Goal: Complete application form: Complete application form

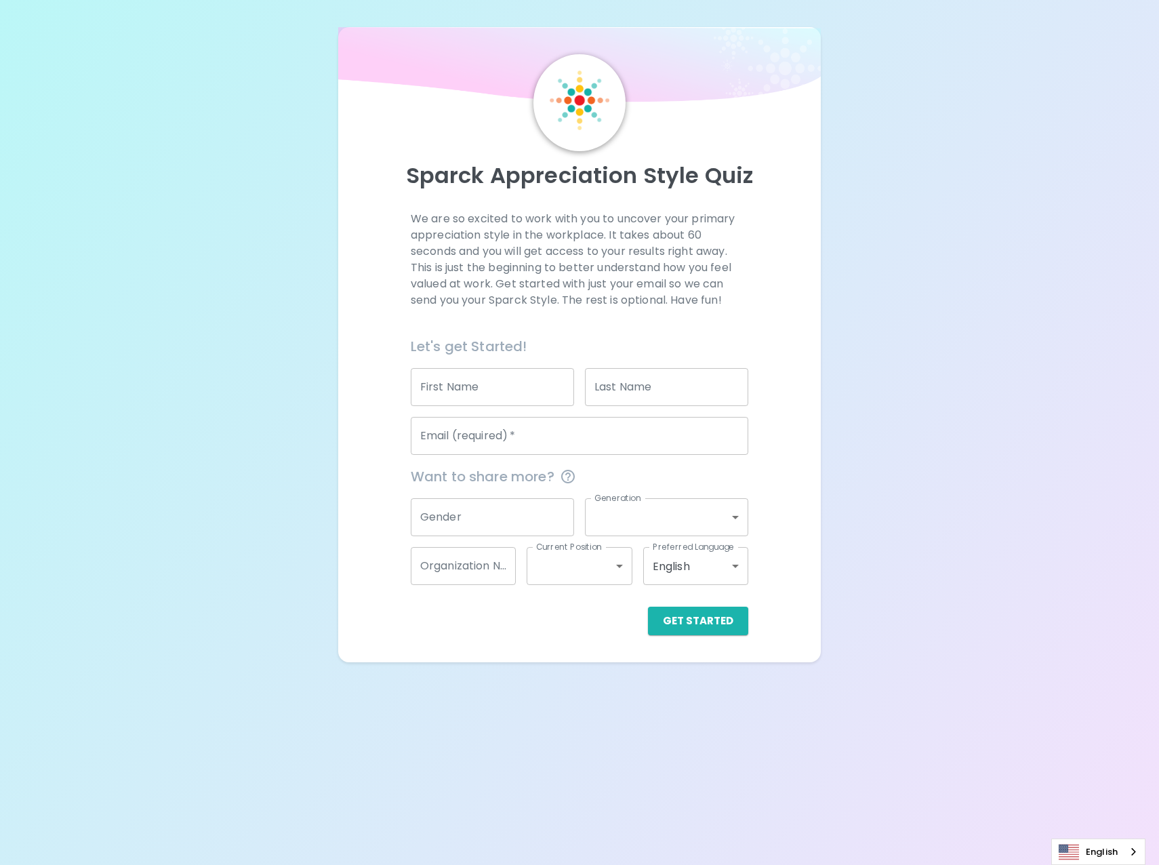
click at [482, 384] on input "First Name" at bounding box center [492, 387] width 163 height 38
type input "[PERSON_NAME]"
type input "Bhatti"
type input "[EMAIL_ADDRESS][DOMAIN_NAME]"
type input "[DEMOGRAPHIC_DATA]"
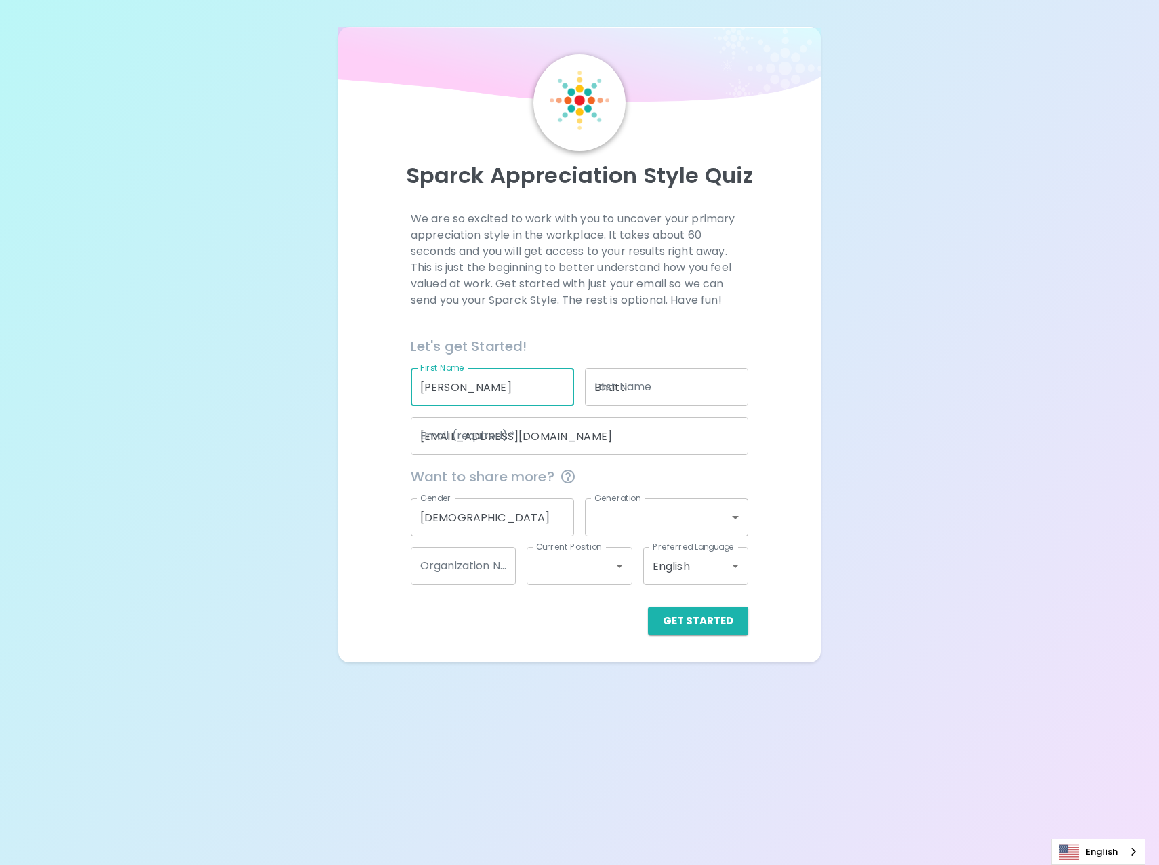
type input "generation_z"
type input "PCL Construction"
type input "entry_level"
click at [696, 523] on body "Sparck Appreciation Style Quiz We are so excited to work with you to uncover yo…" at bounding box center [579, 432] width 1159 height 865
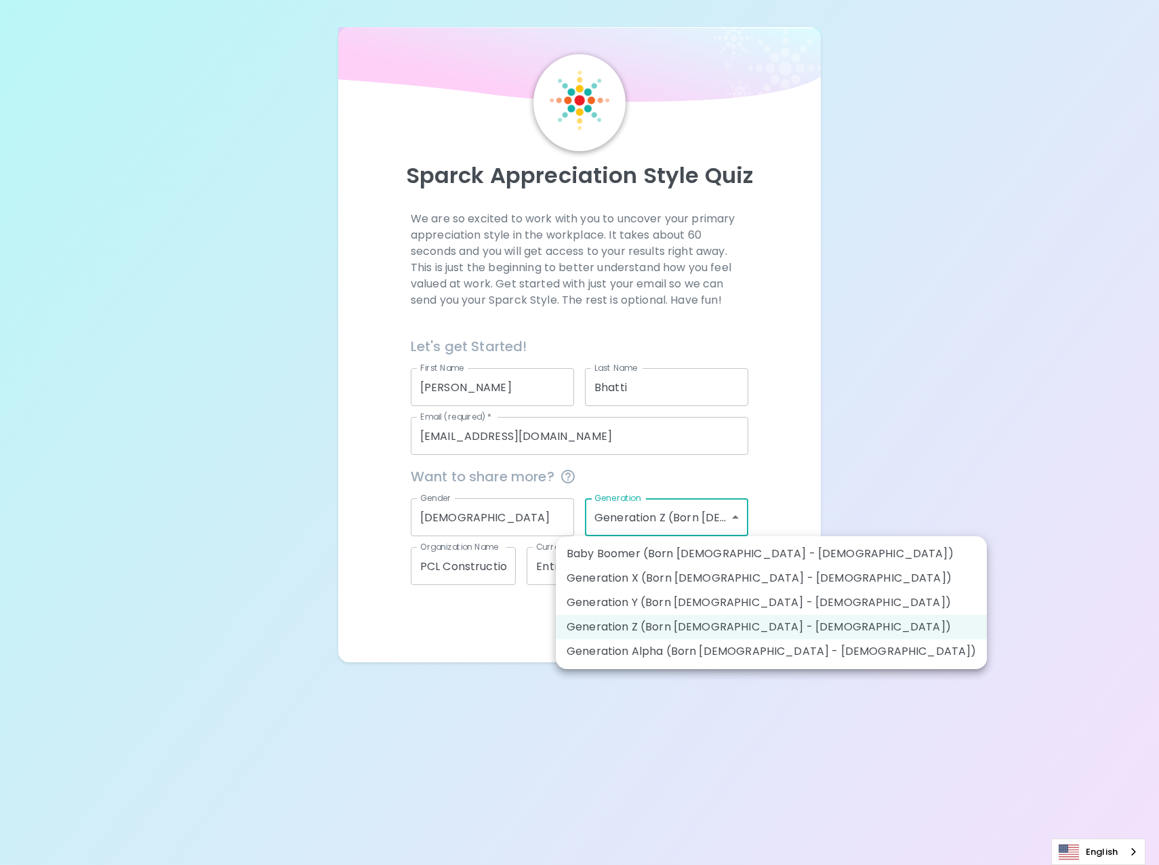
click at [815, 503] on div at bounding box center [579, 432] width 1159 height 865
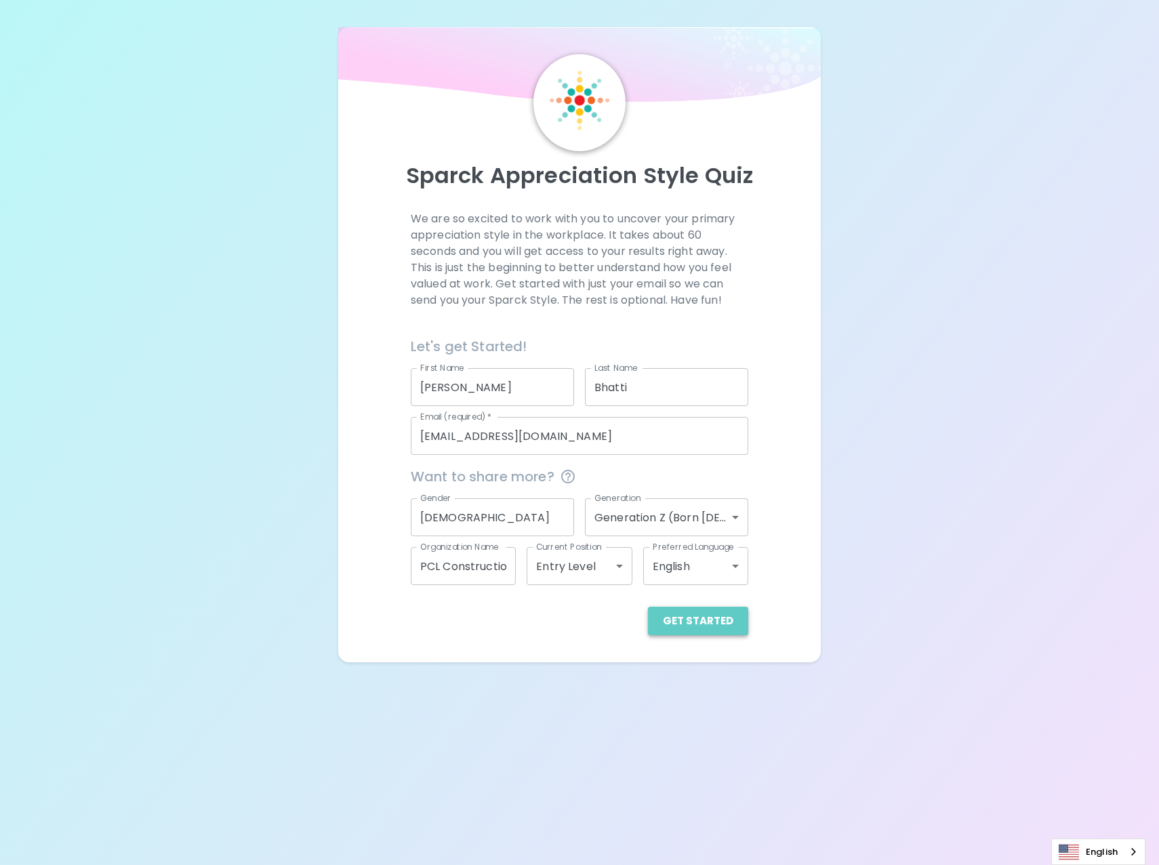
click at [710, 613] on button "Get Started" at bounding box center [698, 621] width 100 height 28
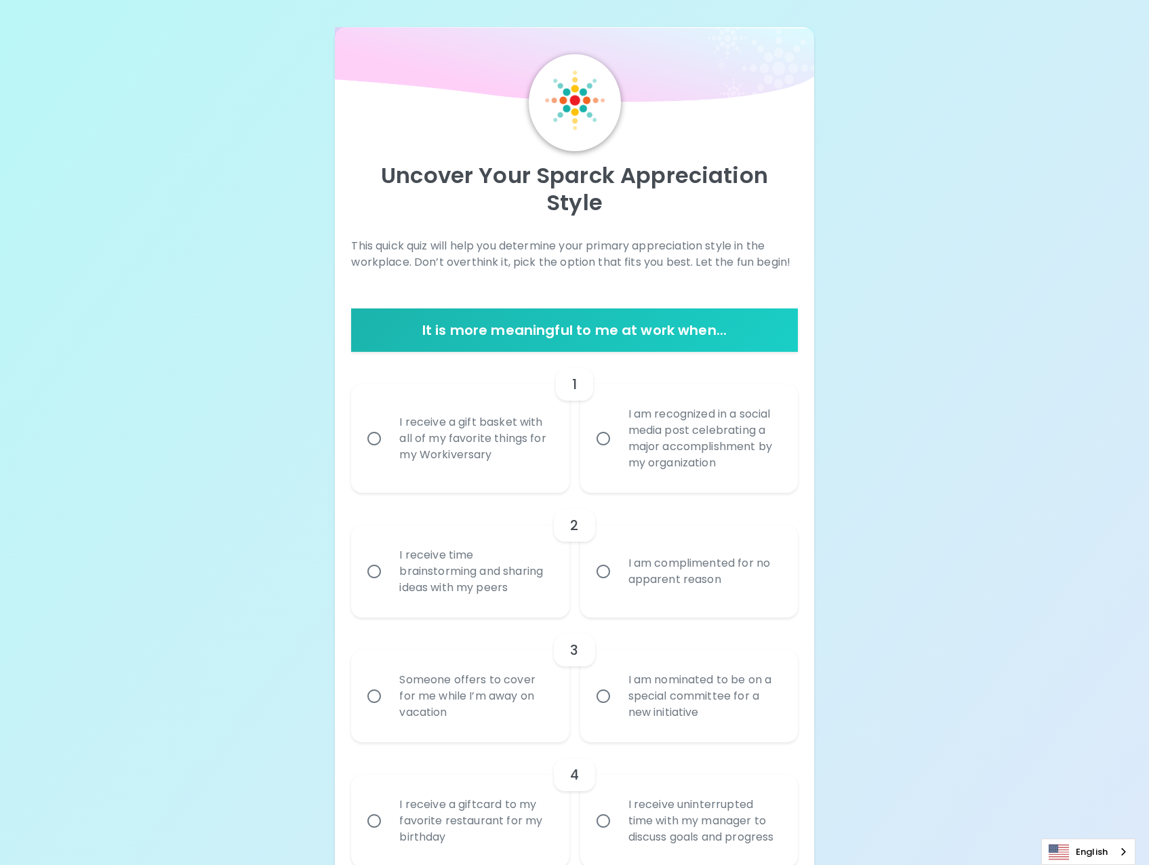
click at [459, 456] on div "I receive a gift basket with all of my favorite things for my Workiversary" at bounding box center [474, 438] width 173 height 81
click at [388, 453] on input "I receive a gift basket with all of my favorite things for my Workiversary" at bounding box center [374, 438] width 28 height 28
radio input "true"
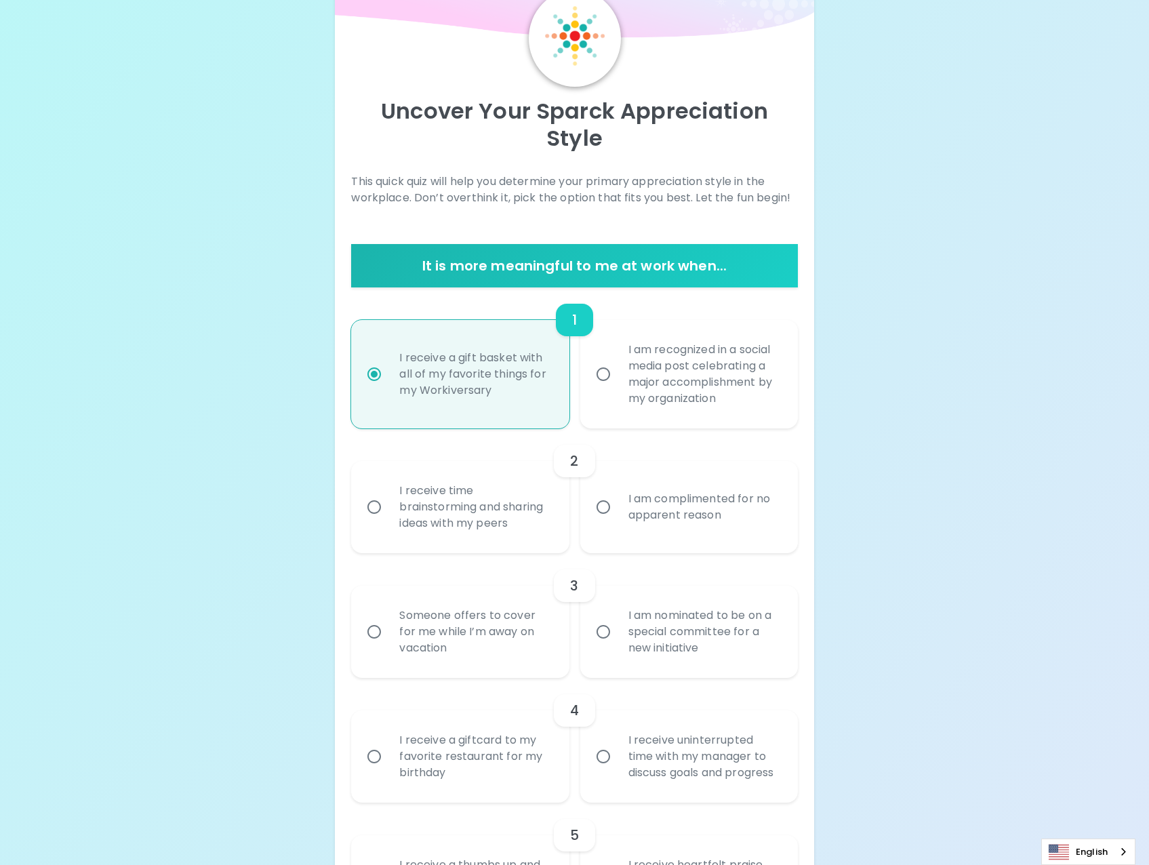
scroll to position [108, 0]
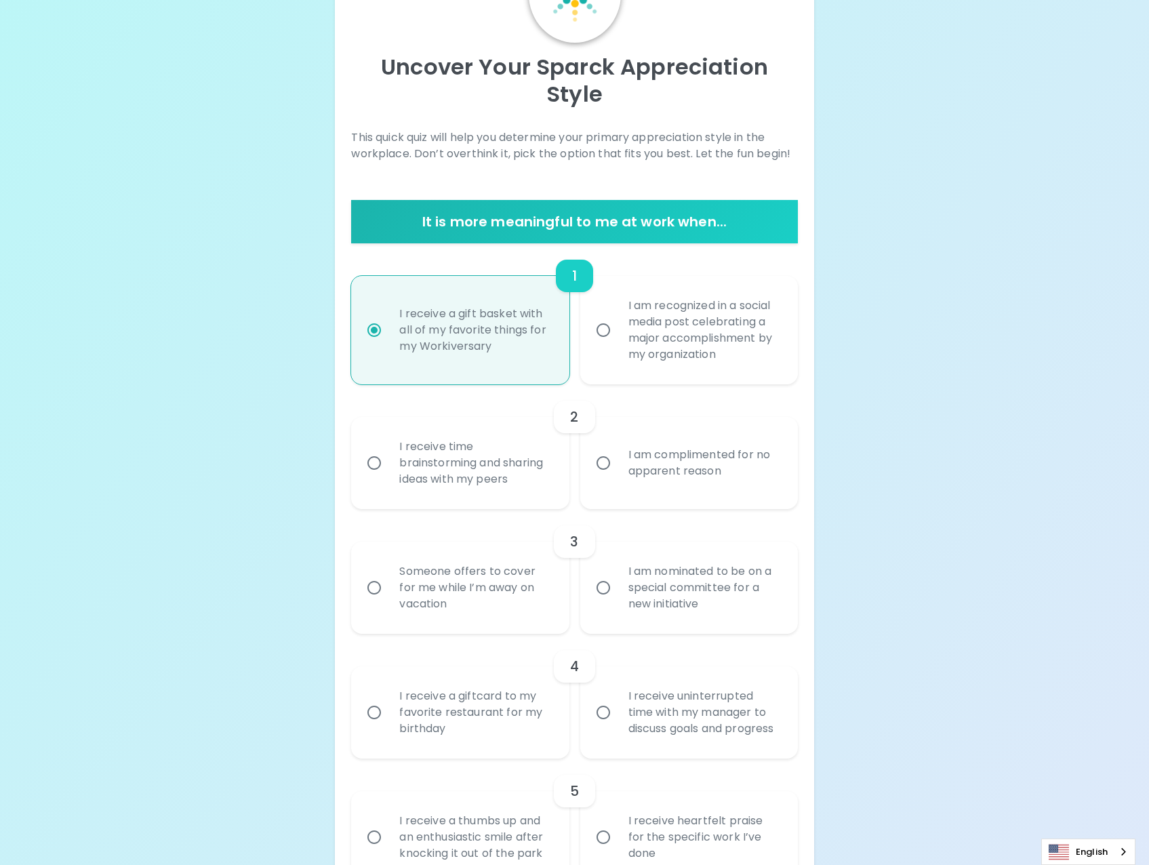
click at [479, 470] on div "I receive time brainstorming and sharing ideas with my peers" at bounding box center [474, 462] width 173 height 81
click at [388, 470] on input "I receive time brainstorming and sharing ideas with my peers" at bounding box center [374, 463] width 28 height 28
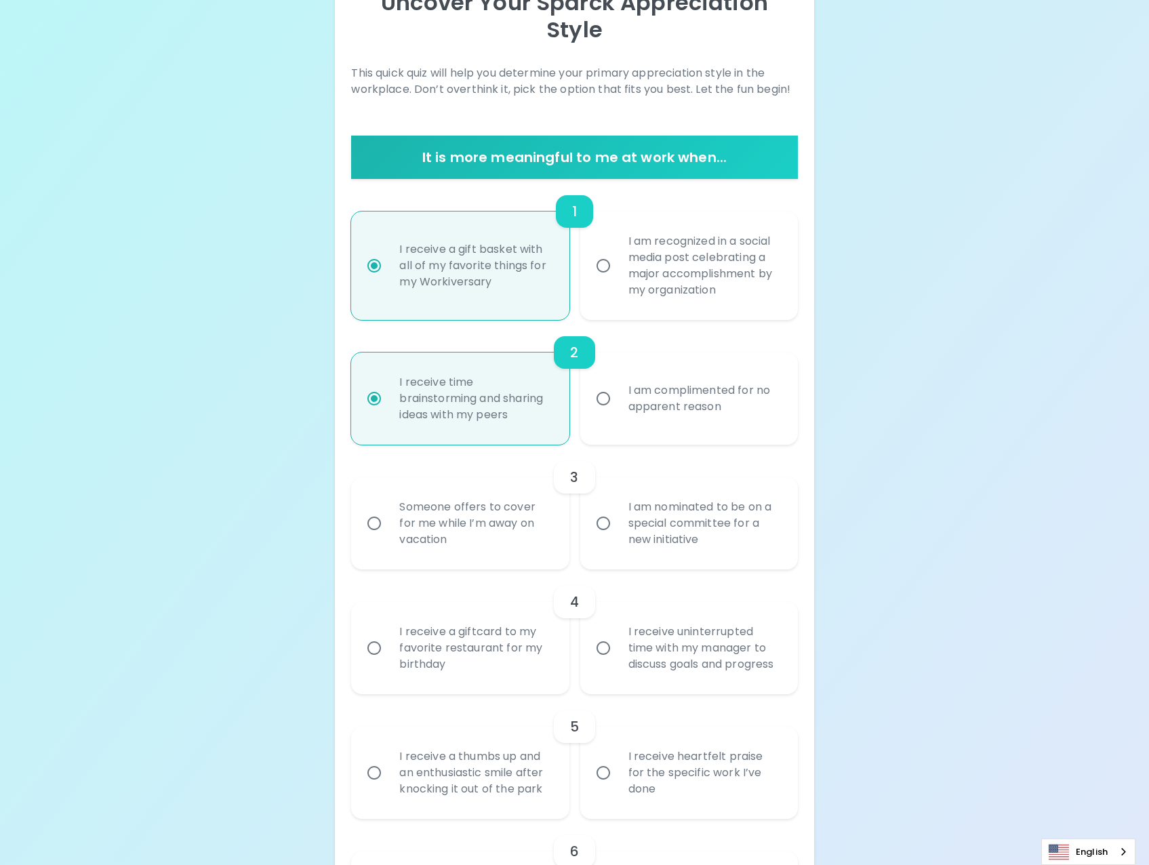
scroll to position [217, 0]
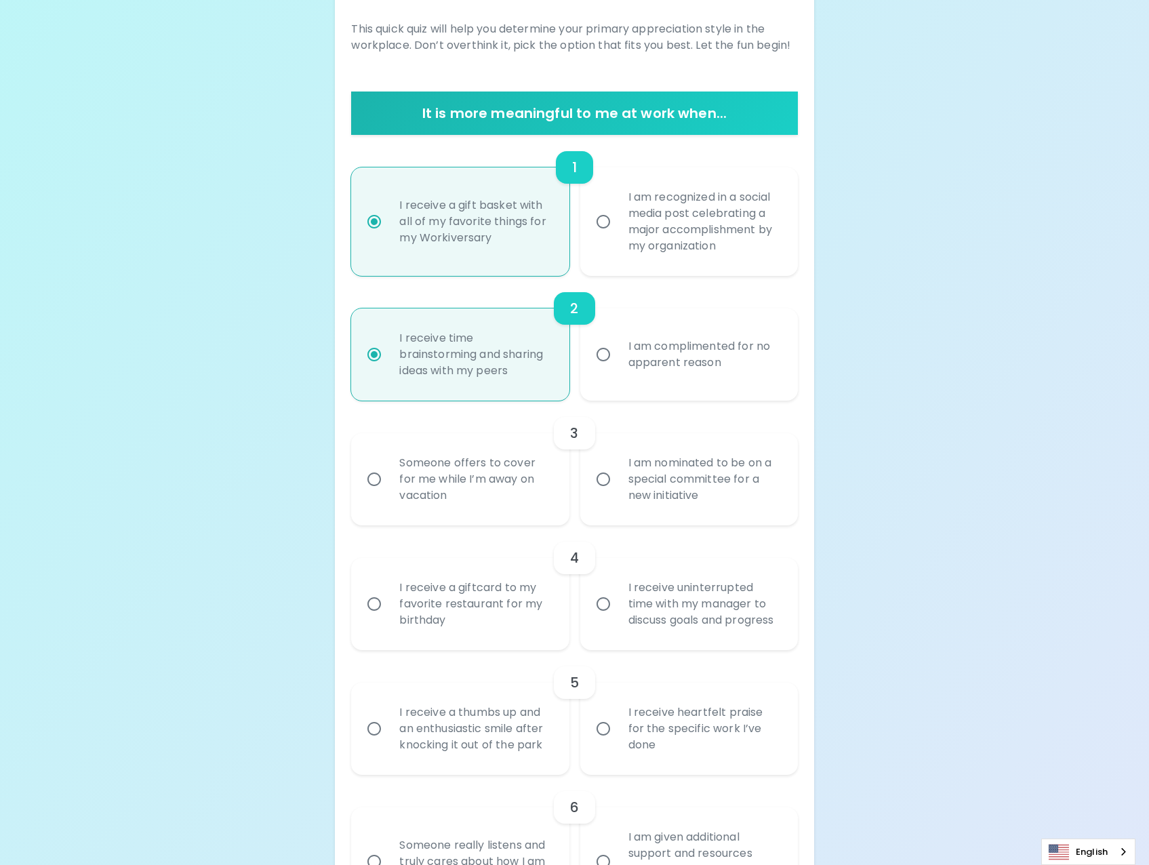
radio input "true"
click at [620, 487] on div "I am nominated to be on a special committee for a new initiative" at bounding box center [704, 479] width 173 height 81
click at [618, 487] on input "I am nominated to be on a special committee for a new initiative" at bounding box center [603, 479] width 28 height 28
radio input "false"
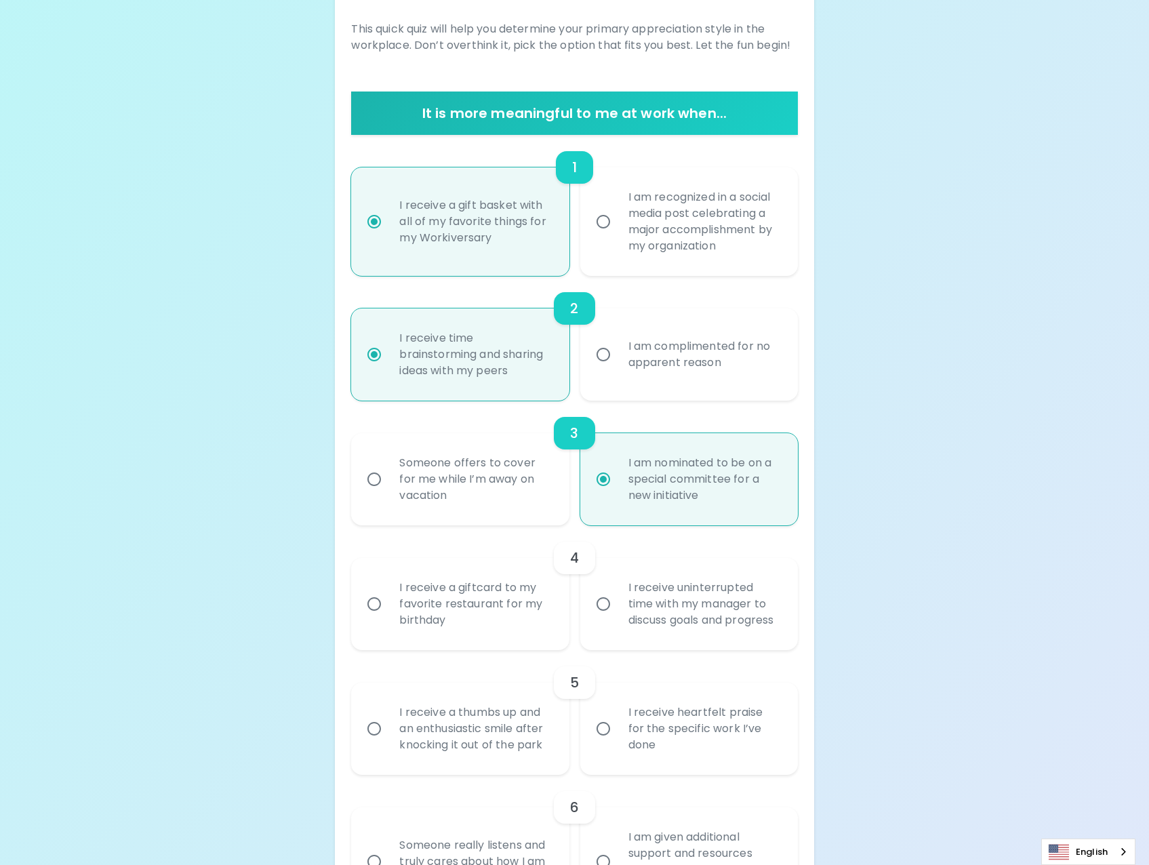
scroll to position [325, 0]
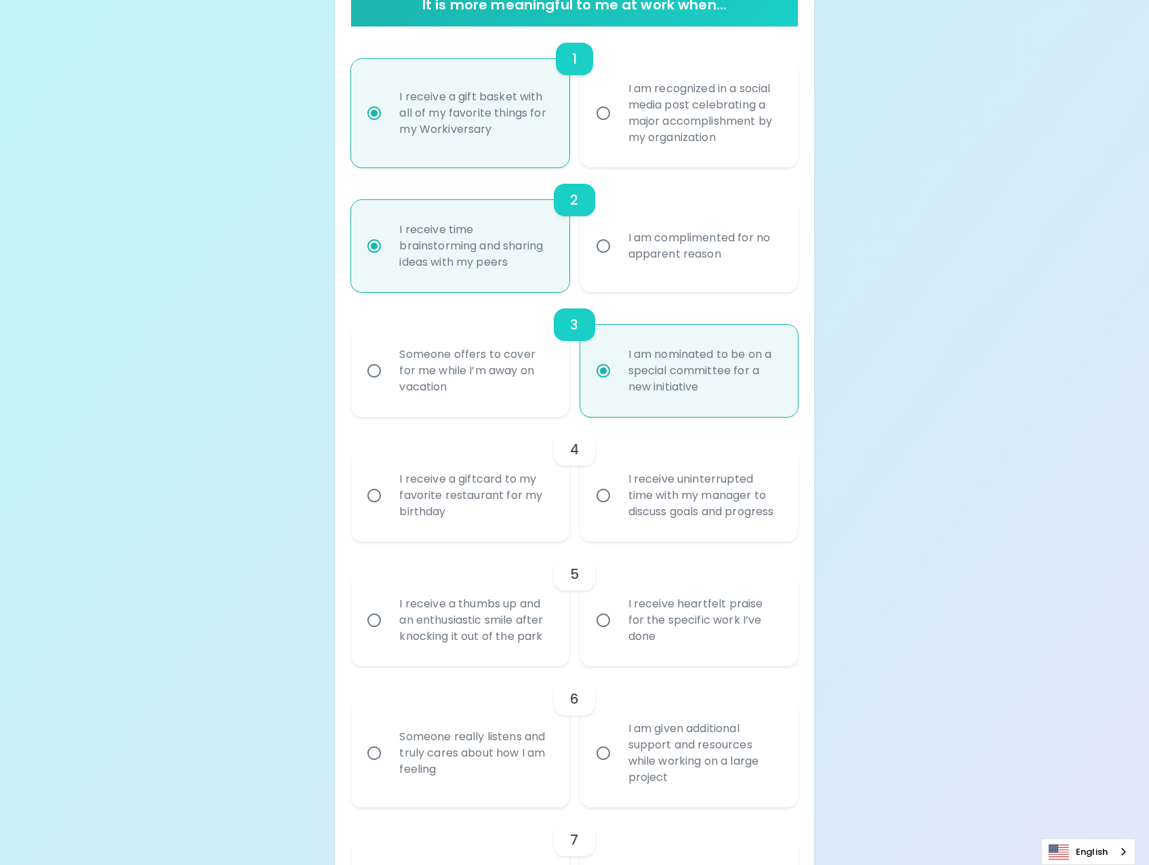
radio input "true"
click at [771, 507] on div "I receive uninterrupted time with my manager to discuss goals and progress" at bounding box center [704, 495] width 173 height 81
click at [618, 507] on input "I receive uninterrupted time with my manager to discuss goals and progress" at bounding box center [603, 495] width 28 height 28
radio input "false"
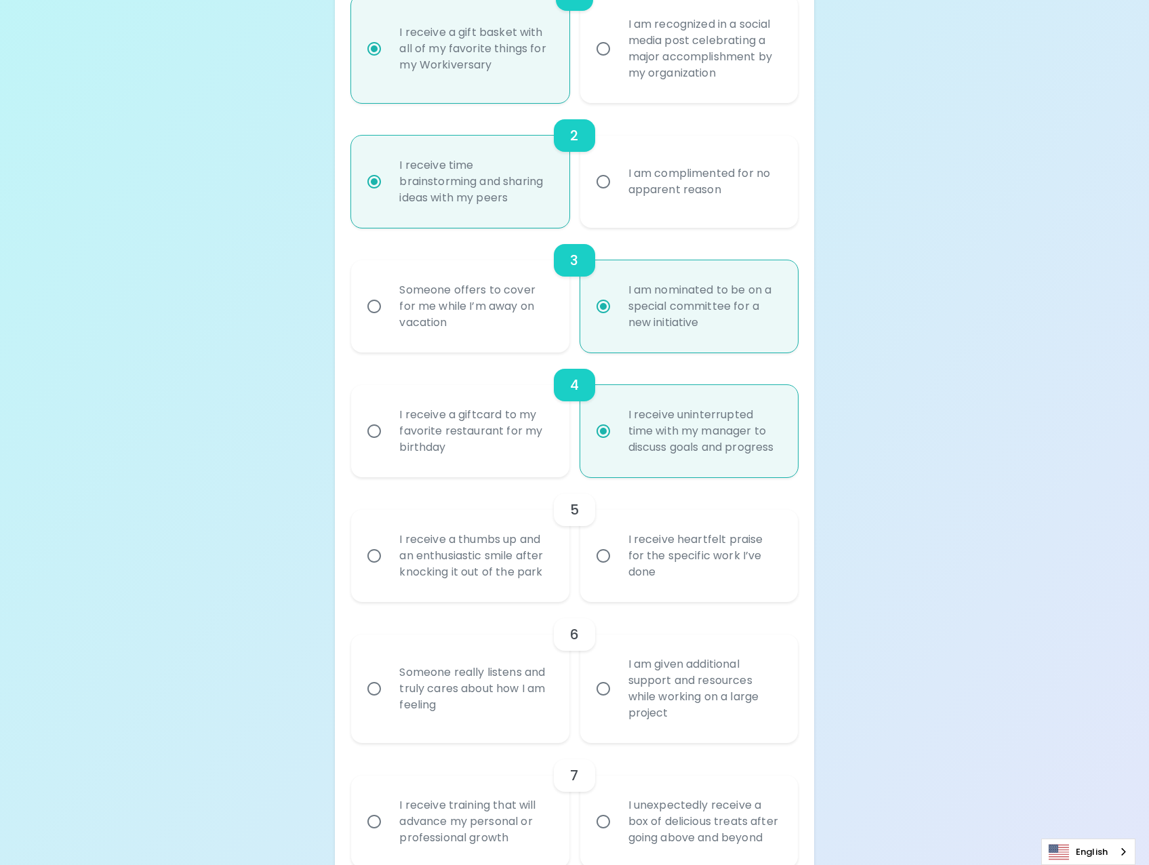
scroll to position [434, 0]
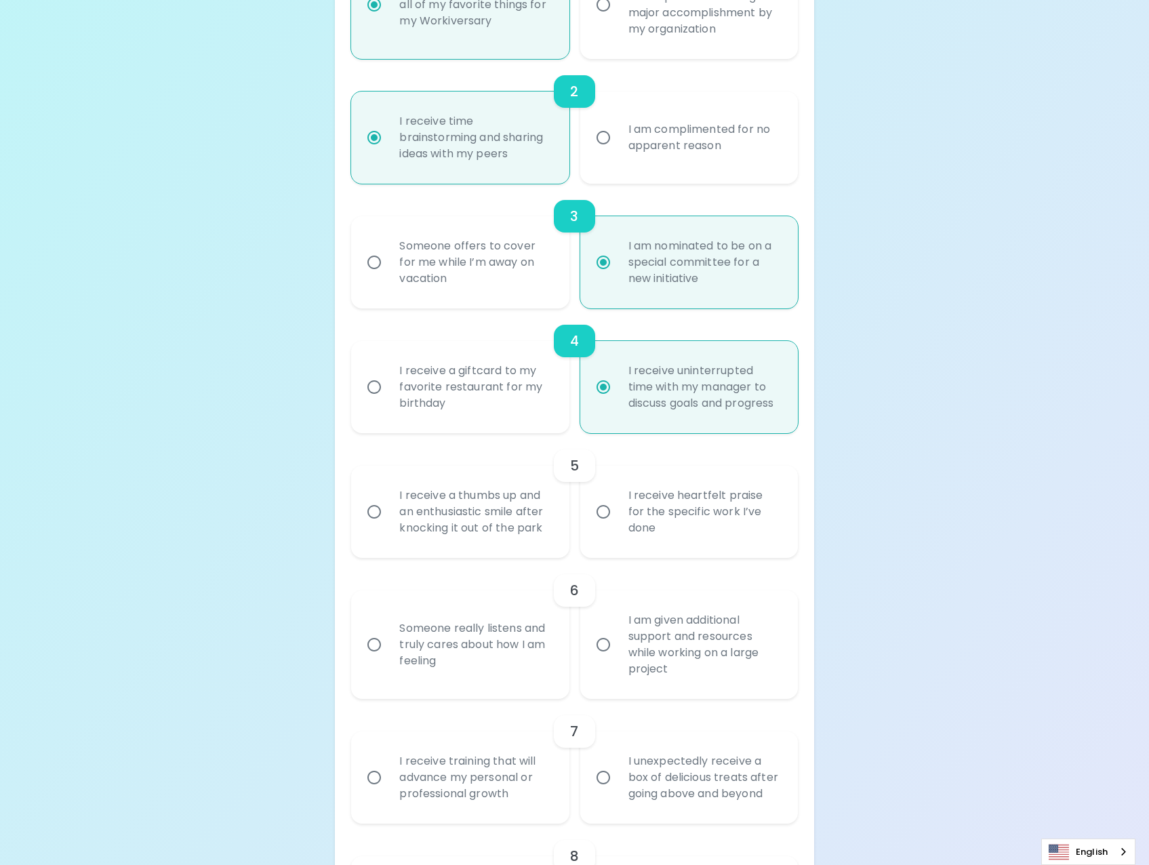
radio input "true"
click at [508, 538] on div "I receive a thumbs up and an enthusiastic smile after knocking it out of the pa…" at bounding box center [474, 511] width 173 height 81
click at [388, 526] on input "I receive a thumbs up and an enthusiastic smile after knocking it out of the pa…" at bounding box center [374, 512] width 28 height 28
radio input "false"
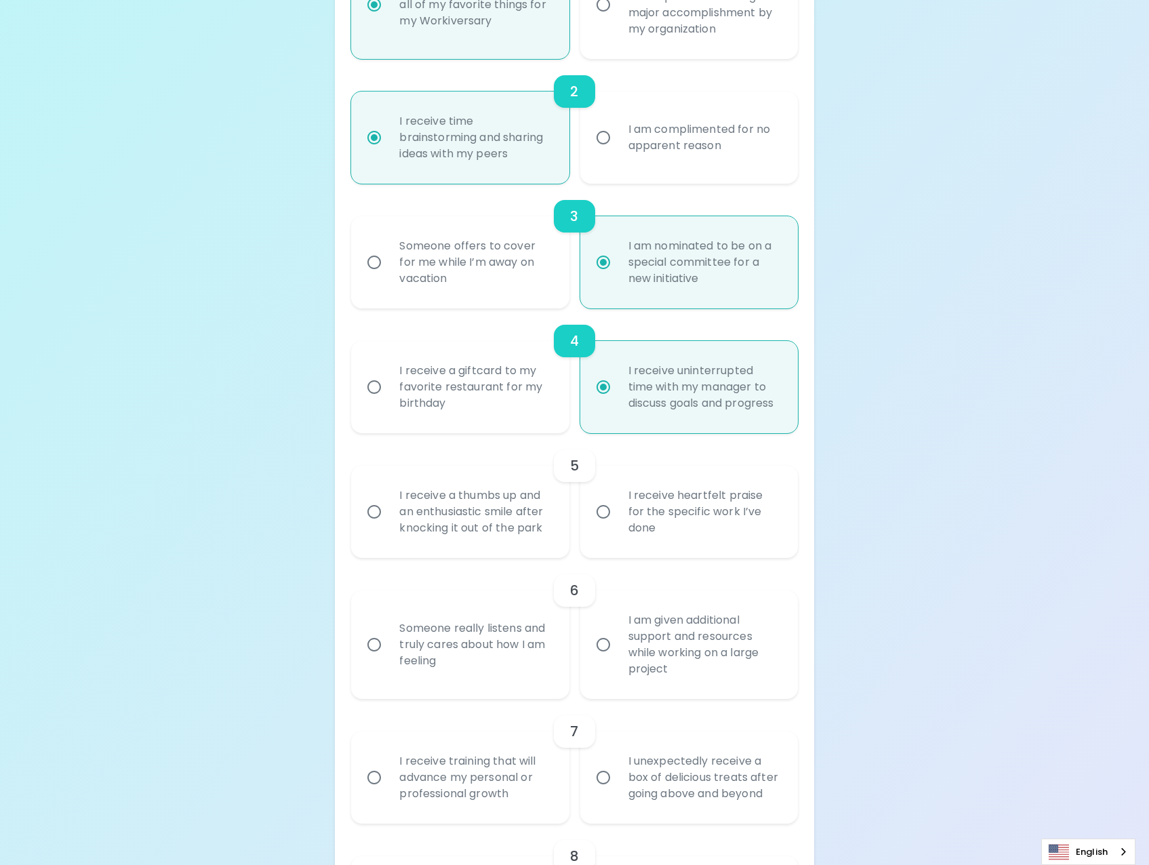
radio input "false"
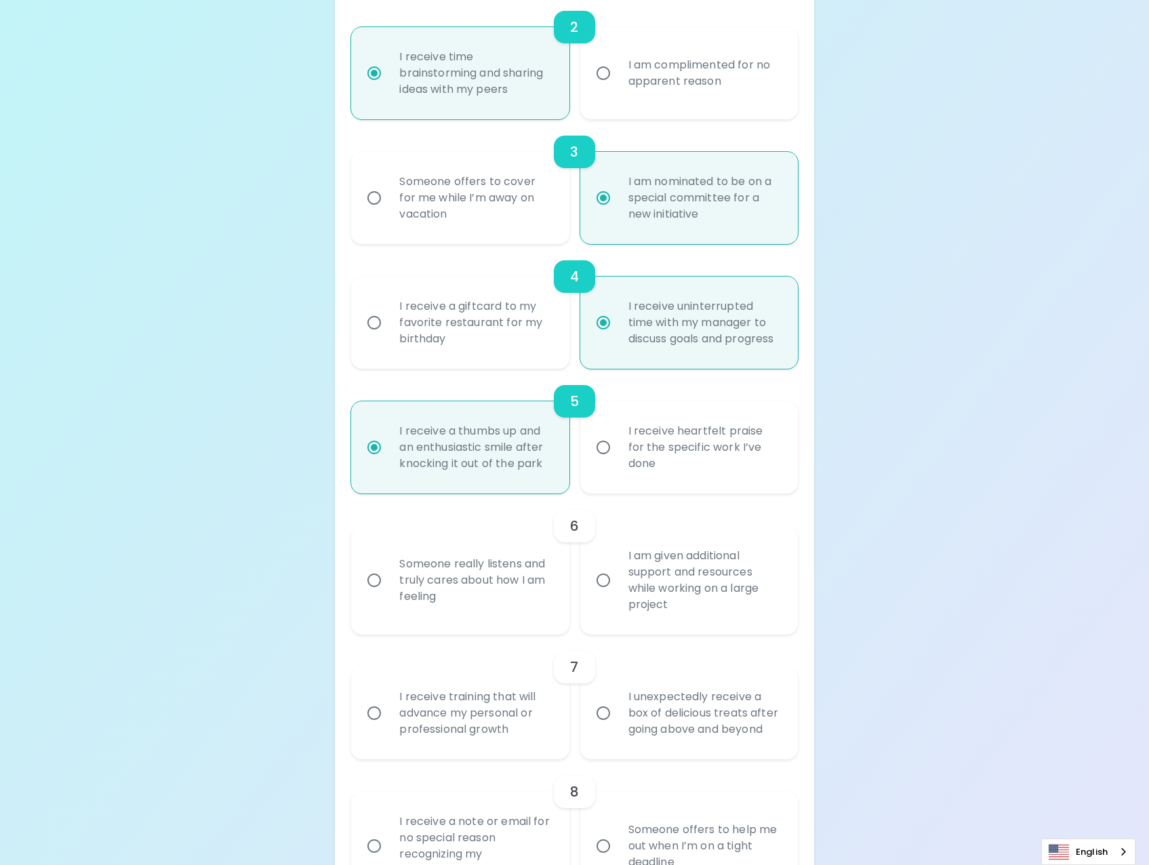
scroll to position [542, 0]
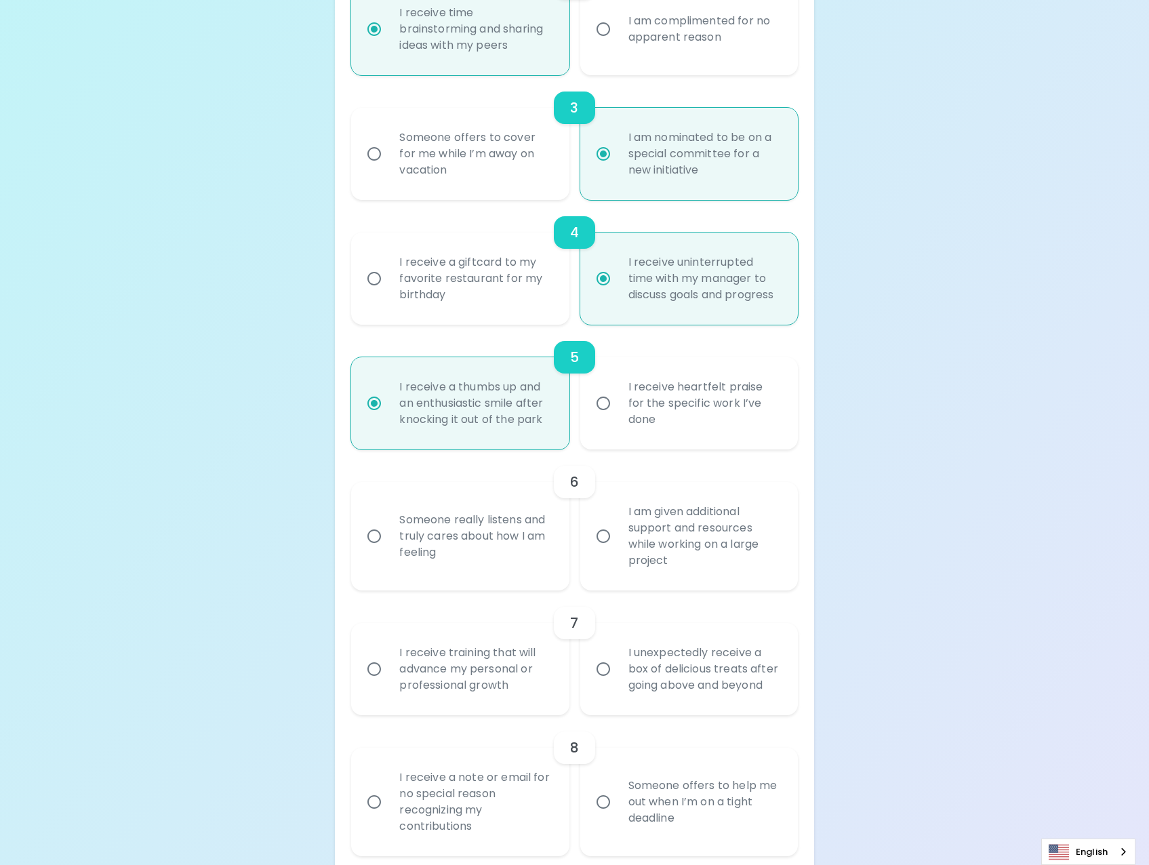
radio input "true"
click at [411, 543] on div "Someone really listens and truly cares about how I am feeling" at bounding box center [474, 536] width 173 height 81
click at [388, 543] on input "Someone really listens and truly cares about how I am feeling" at bounding box center [374, 536] width 28 height 28
radio input "false"
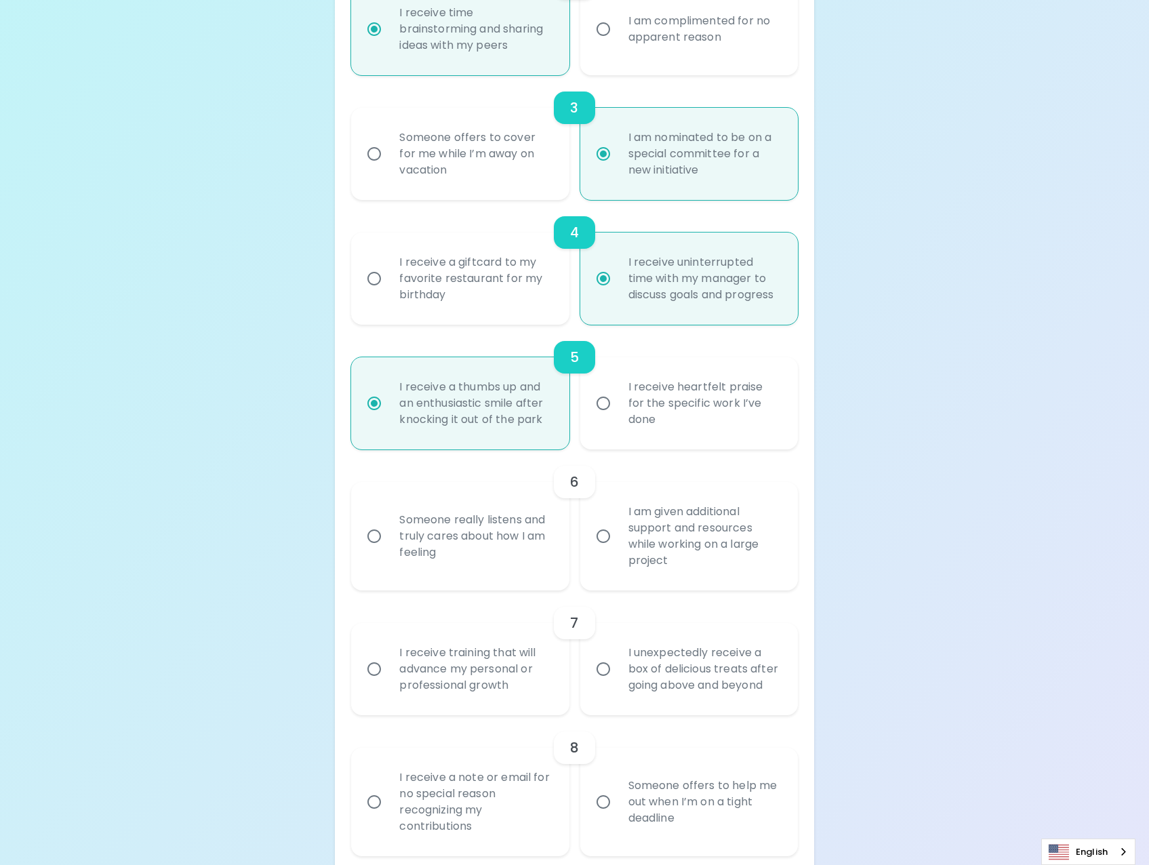
radio input "false"
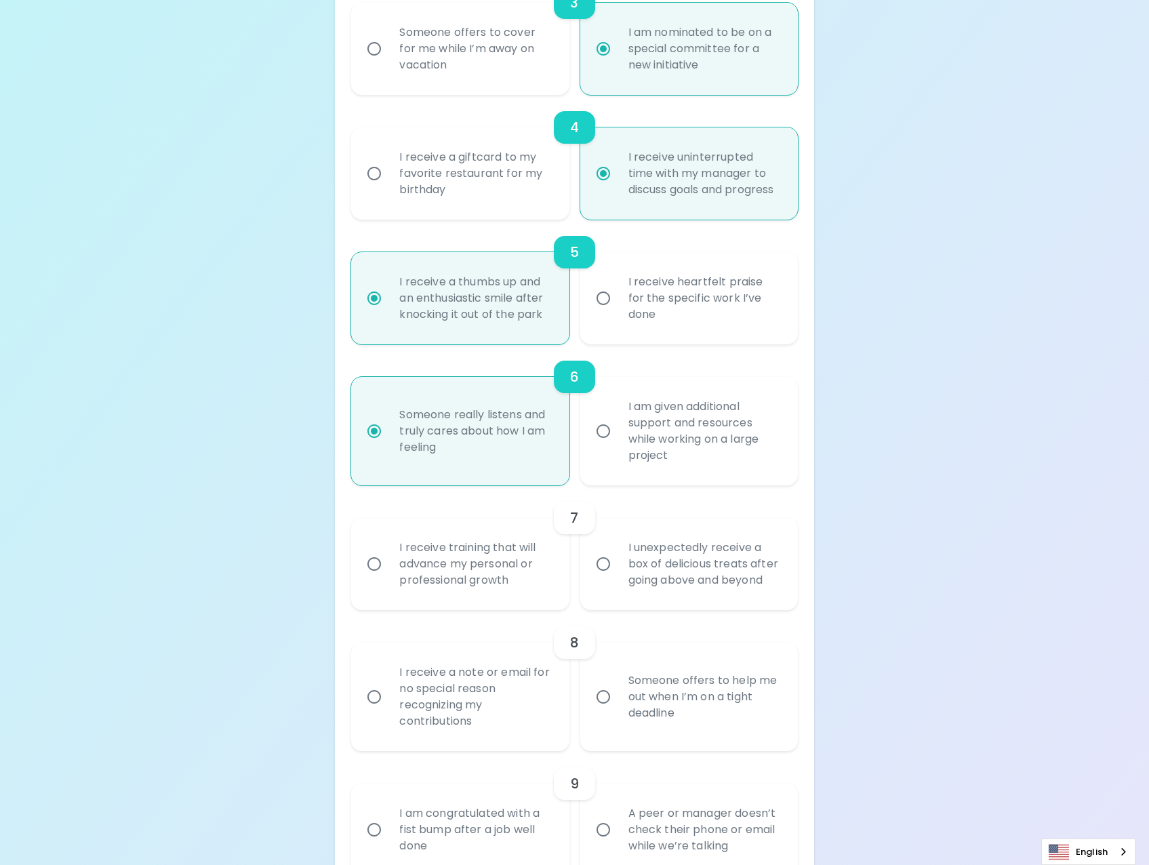
scroll to position [651, 0]
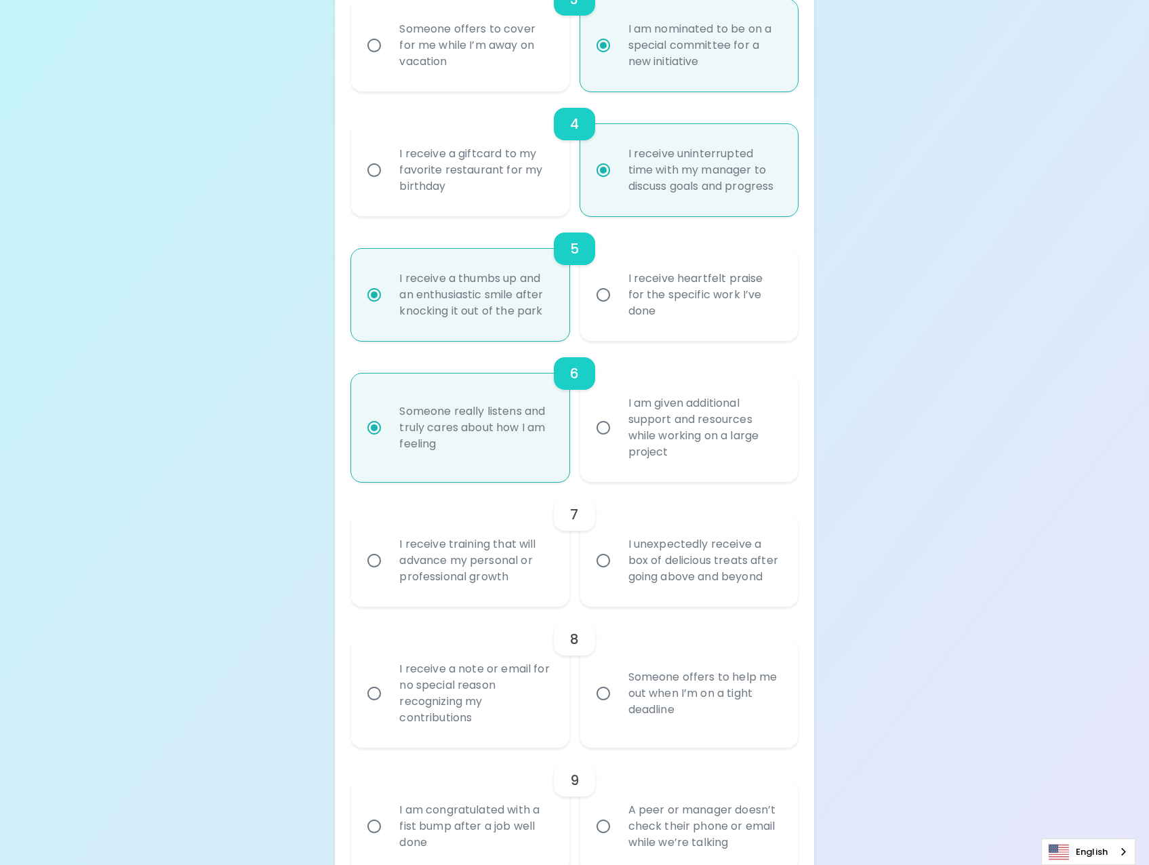
radio input "true"
click at [413, 557] on div "I receive training that will advance my personal or professional growth" at bounding box center [474, 560] width 173 height 81
click at [388, 557] on input "I receive training that will advance my personal or professional growth" at bounding box center [374, 560] width 28 height 28
radio input "false"
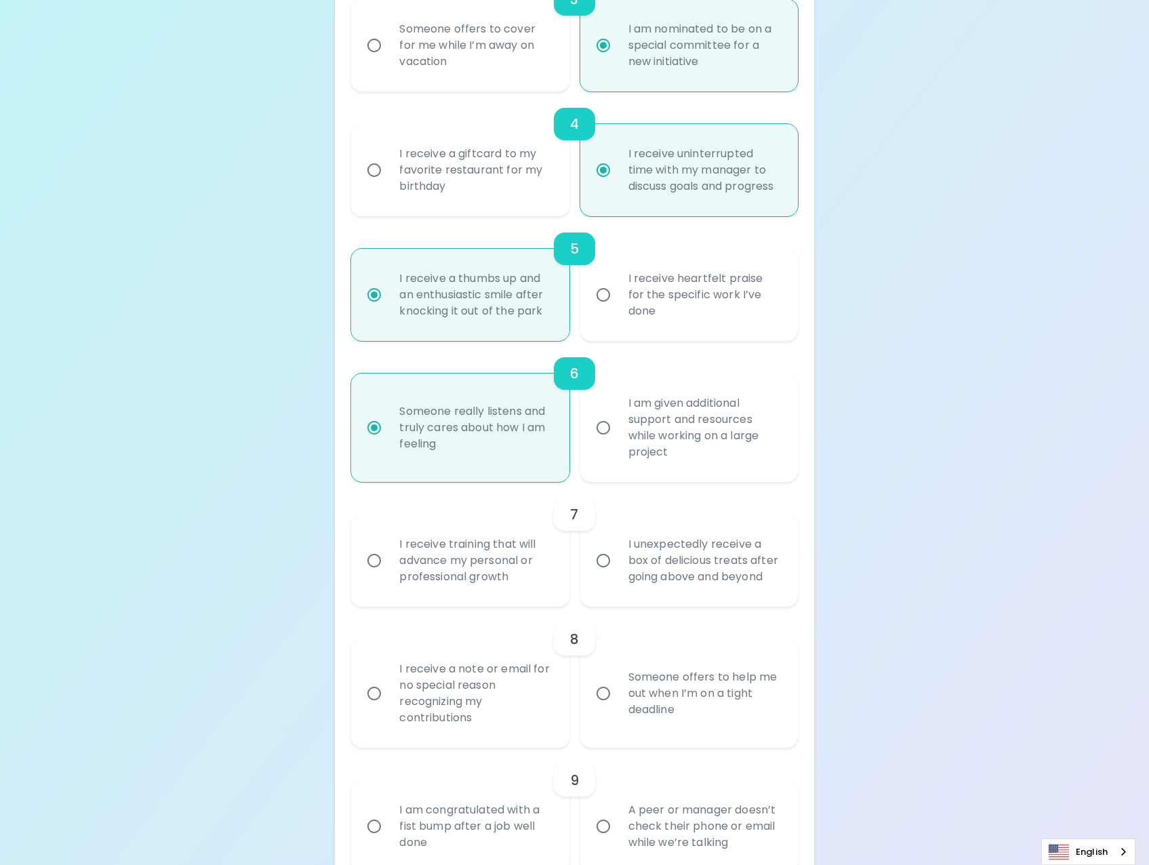
radio input "false"
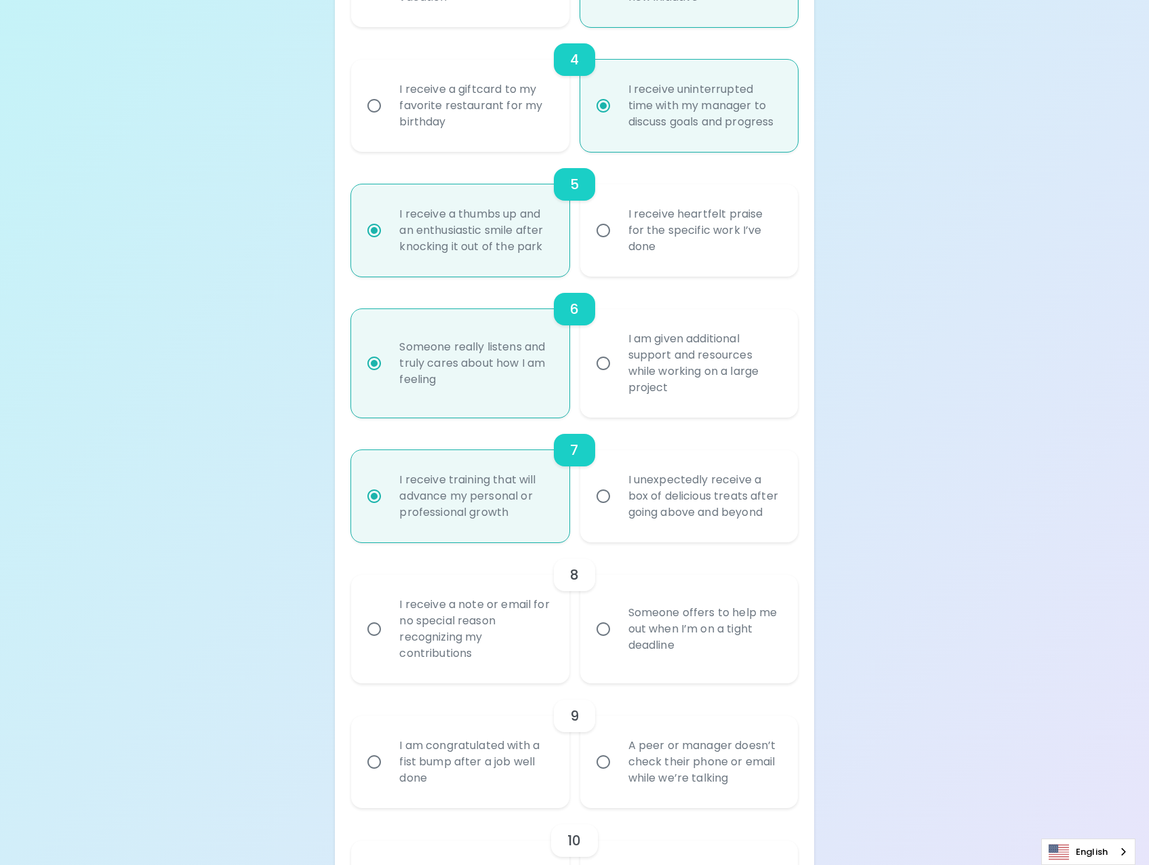
scroll to position [759, 0]
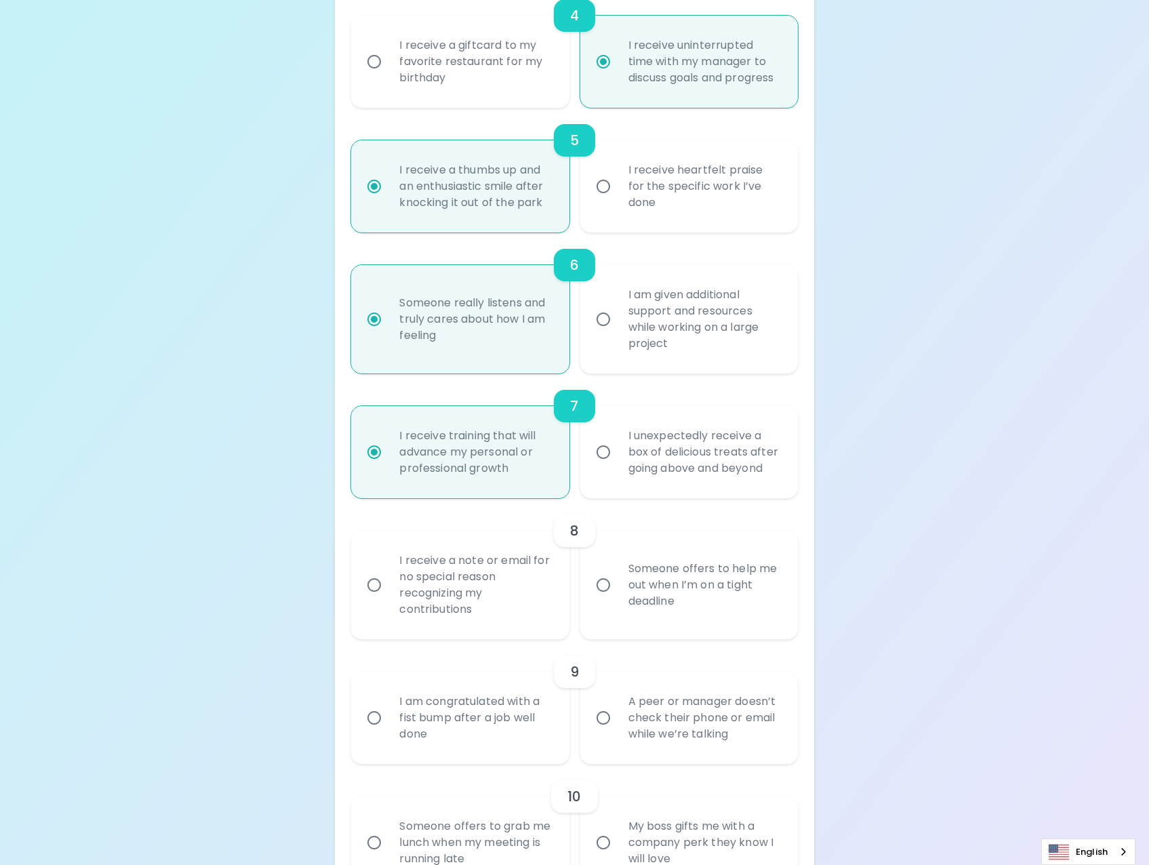
radio input "true"
click at [713, 598] on div "Someone offers to help me out when I’m on a tight deadline" at bounding box center [704, 584] width 173 height 81
click at [618, 598] on input "Someone offers to help me out when I’m on a tight deadline" at bounding box center [603, 585] width 28 height 28
radio input "false"
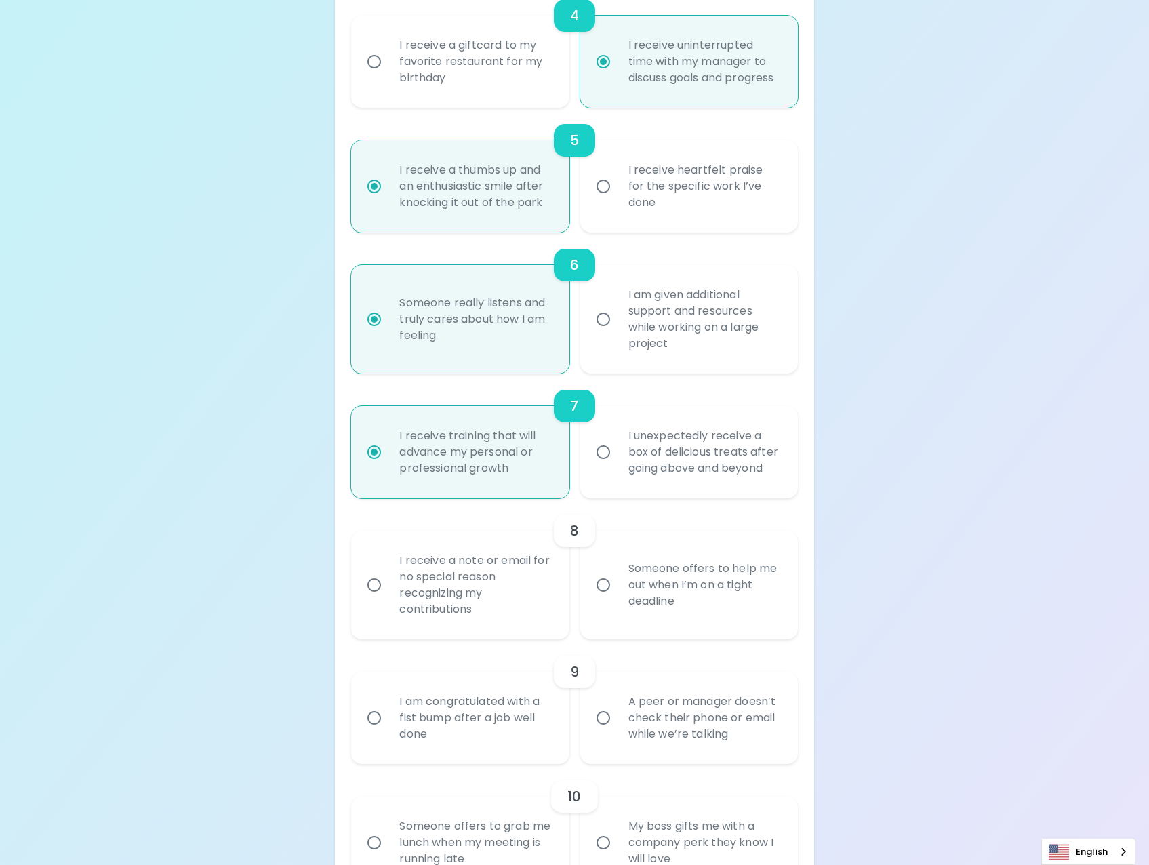
radio input "false"
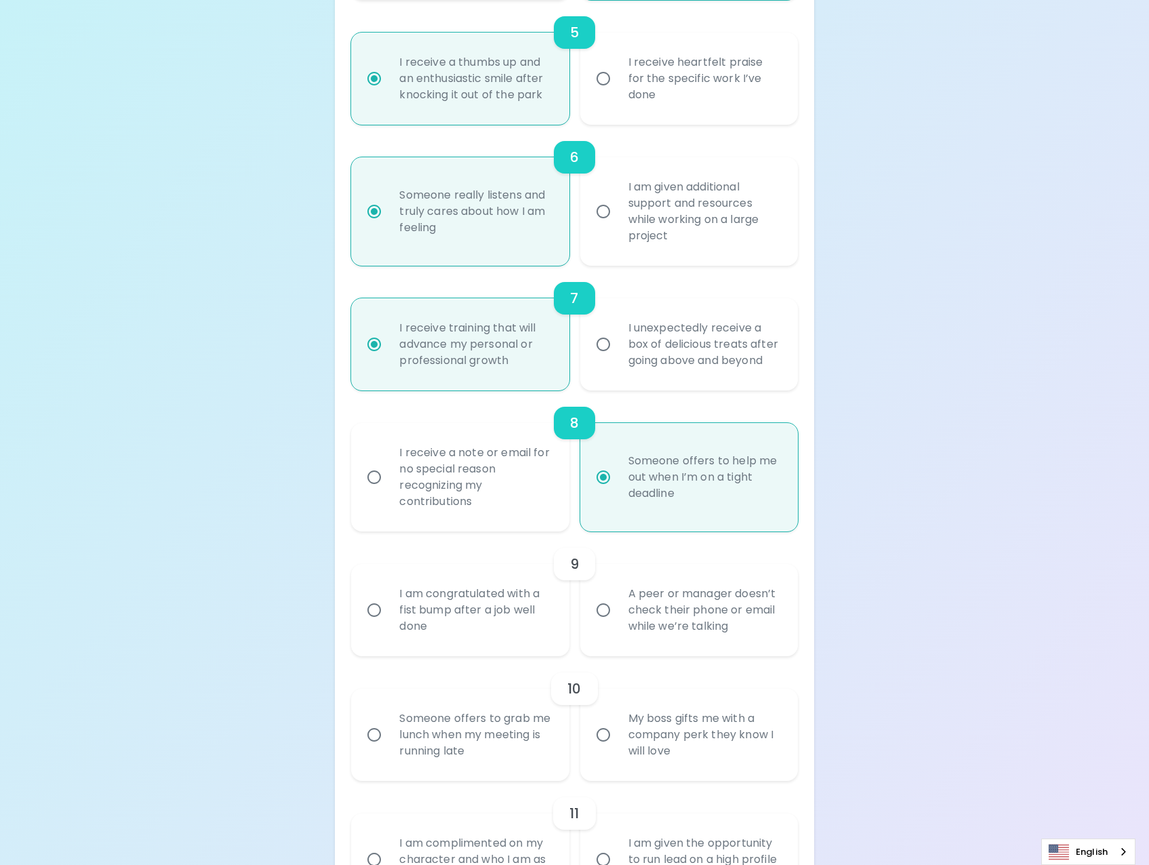
scroll to position [868, 0]
radio input "true"
click at [717, 616] on div "A peer or manager doesn’t check their phone or email while we’re talking" at bounding box center [704, 609] width 173 height 81
click at [618, 616] on input "A peer or manager doesn’t check their phone or email while we’re talking" at bounding box center [603, 609] width 28 height 28
radio input "false"
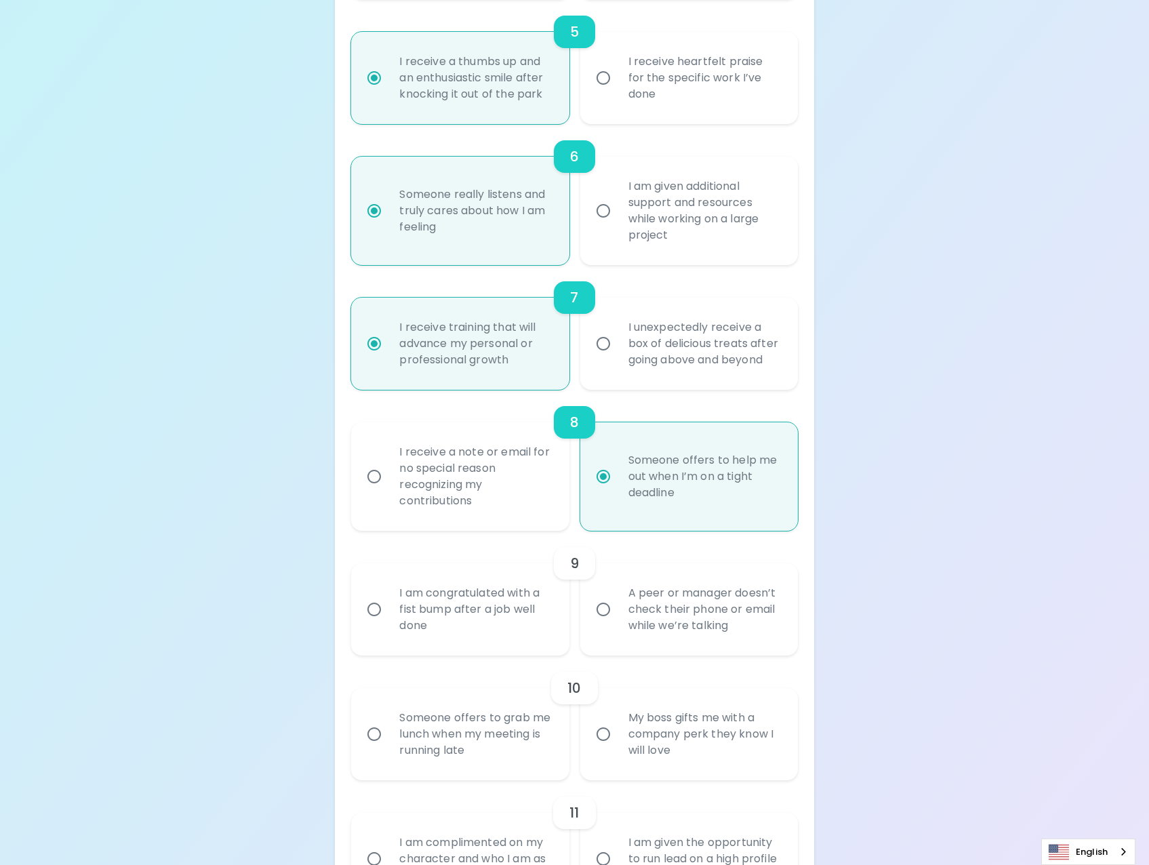
radio input "false"
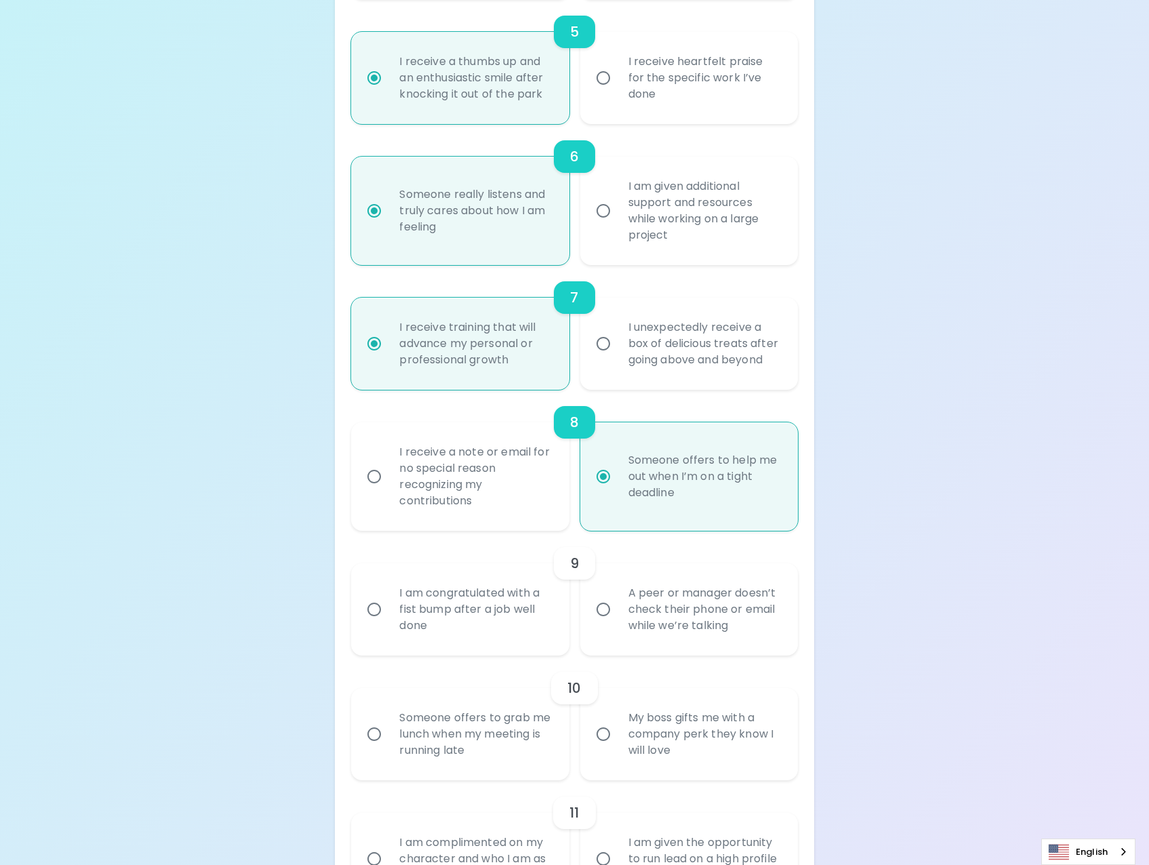
radio input "false"
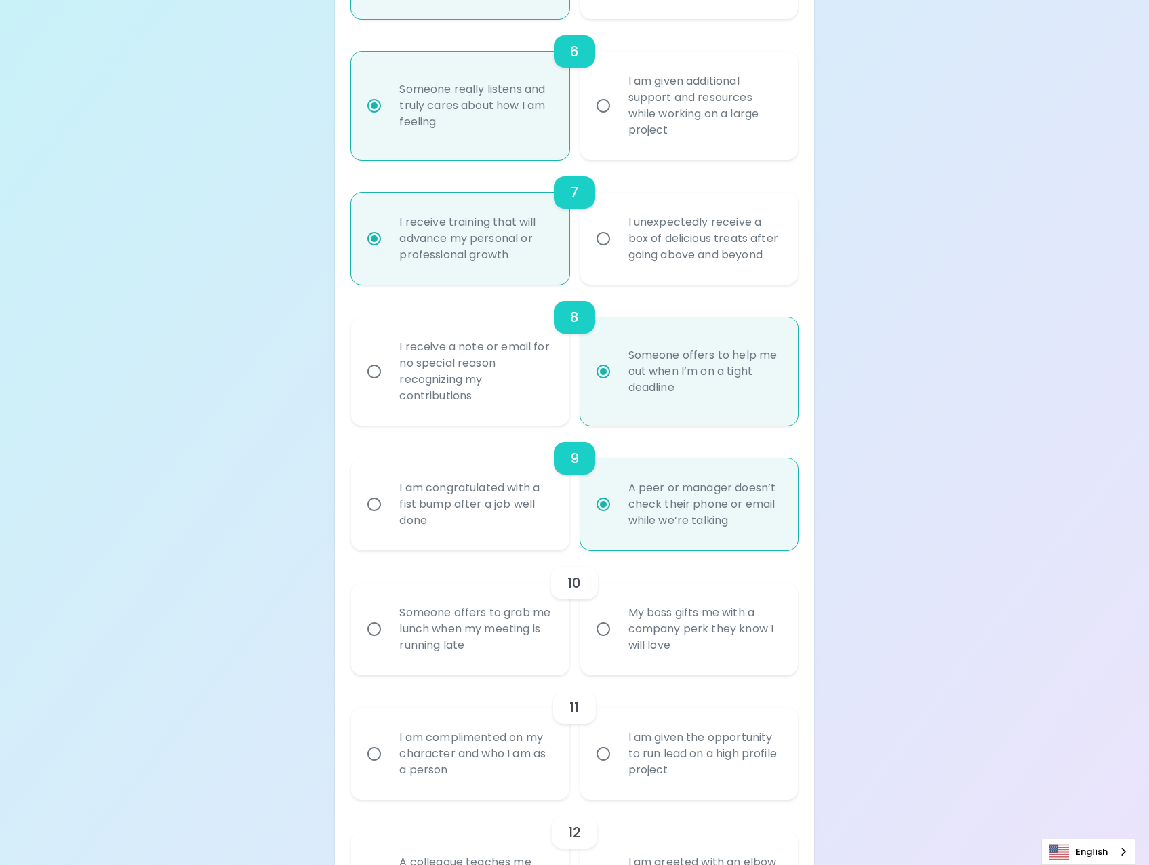
scroll to position [976, 0]
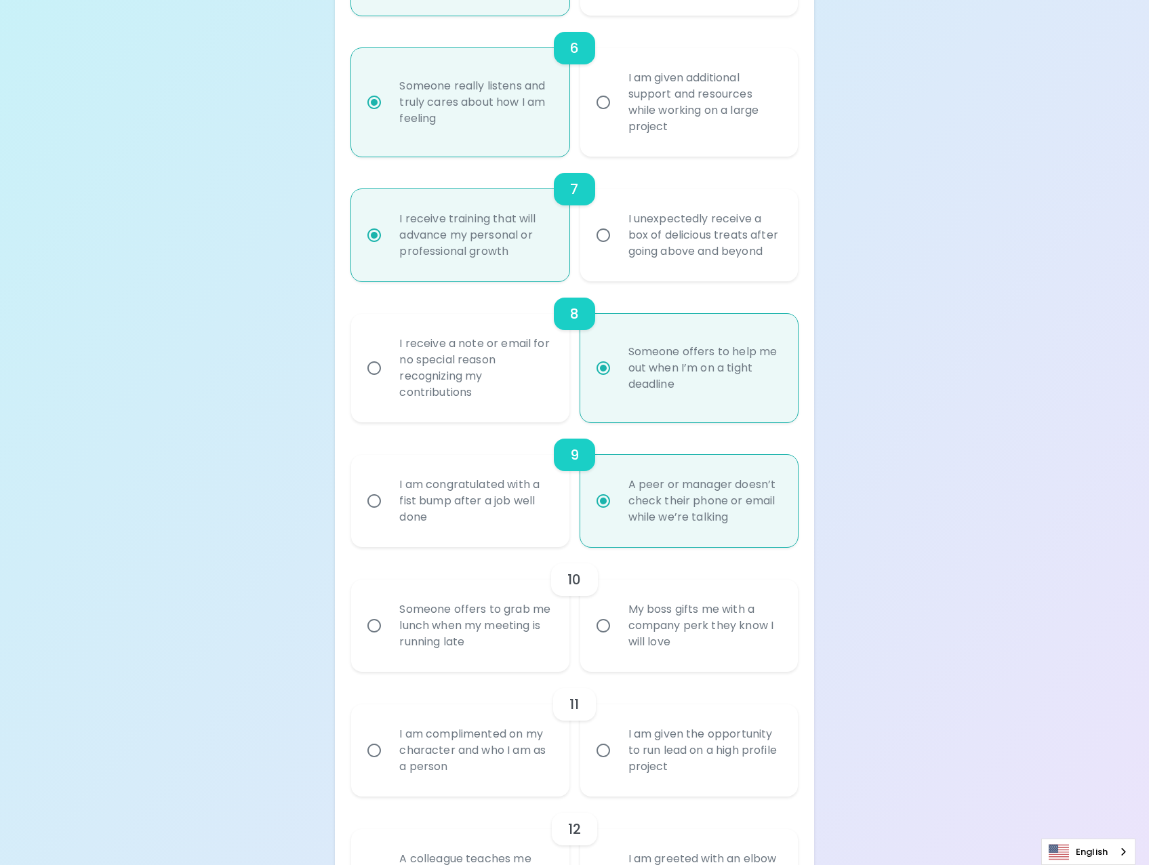
radio input "true"
click at [720, 635] on div "My boss gifts me with a company perk they know I will love" at bounding box center [704, 625] width 173 height 81
click at [618, 635] on input "My boss gifts me with a company perk they know I will love" at bounding box center [603, 625] width 28 height 28
radio input "false"
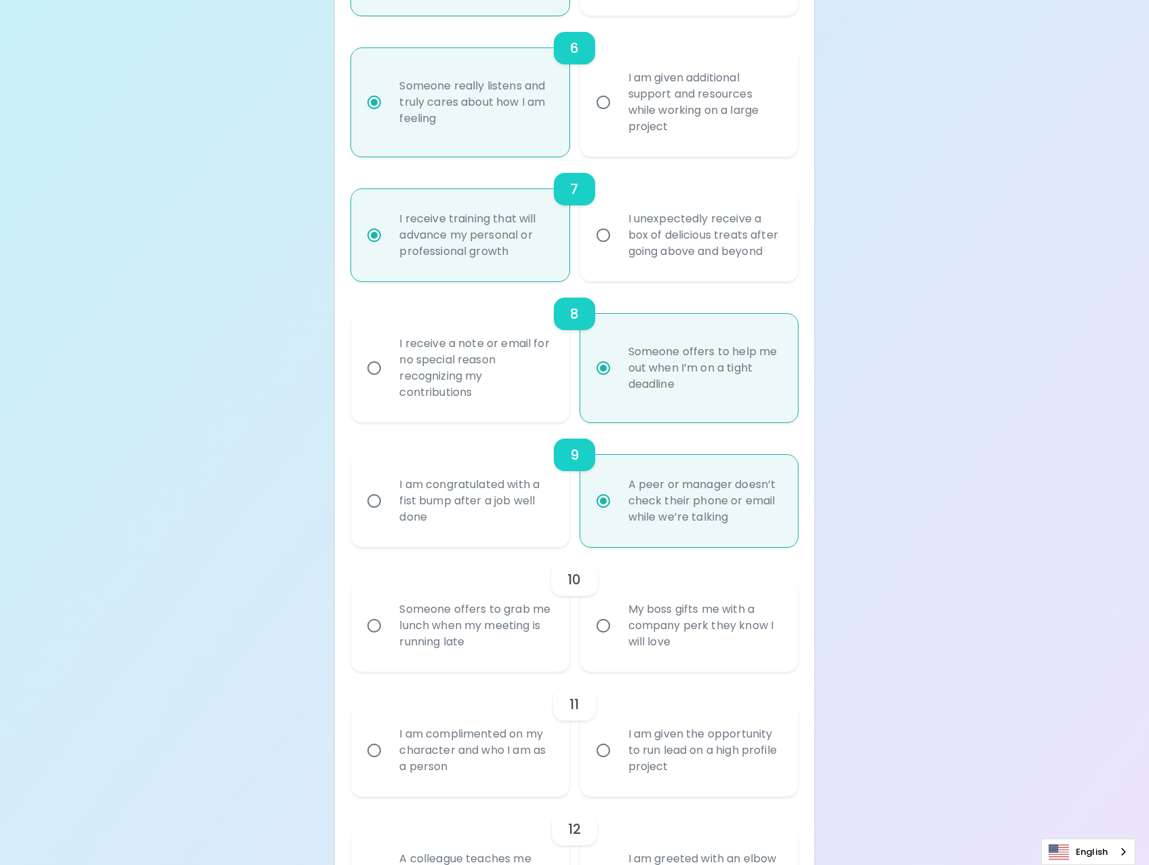
radio input "false"
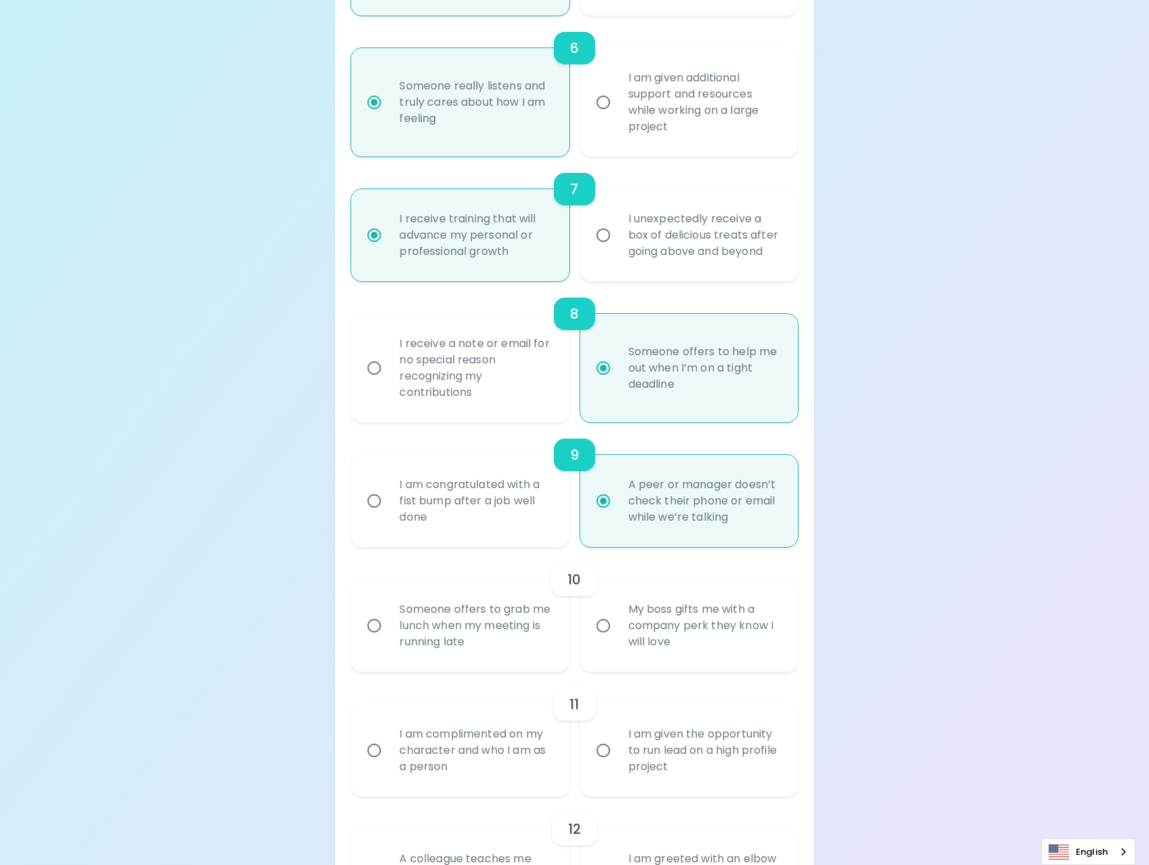
radio input "false"
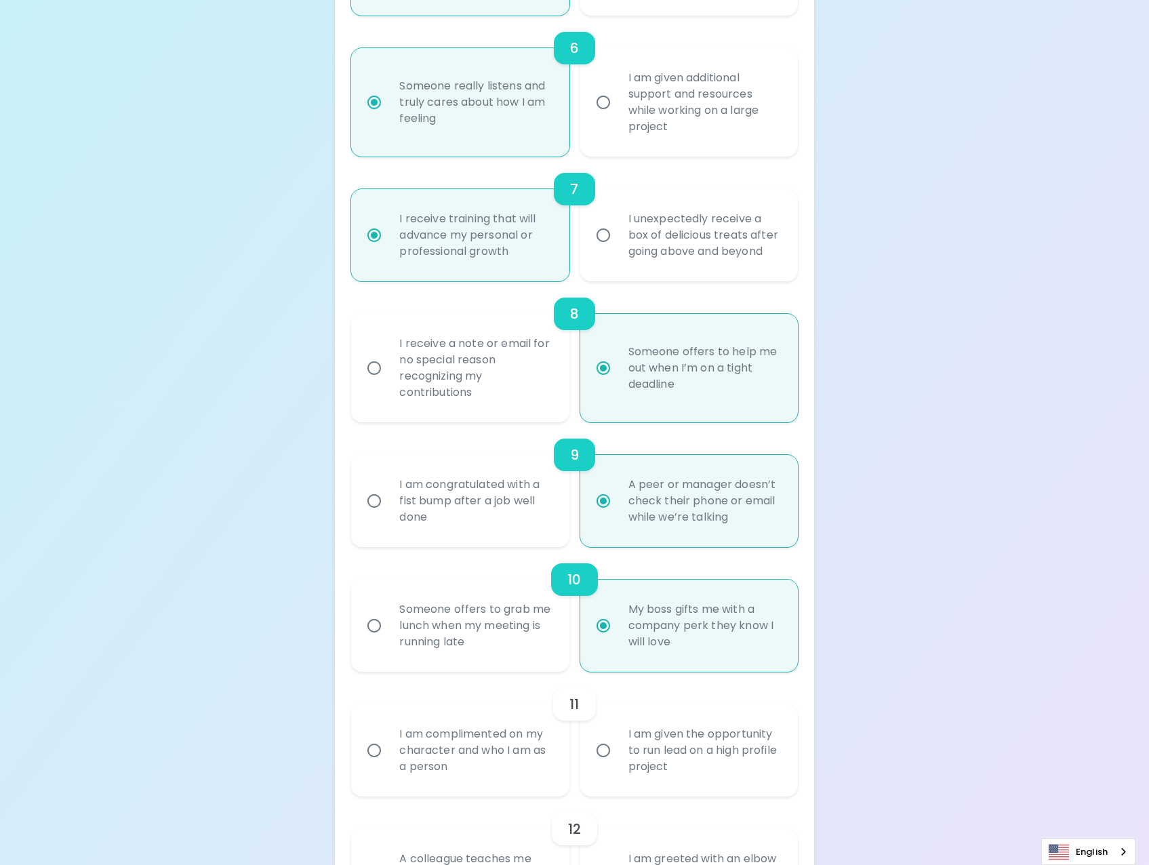
scroll to position [1085, 0]
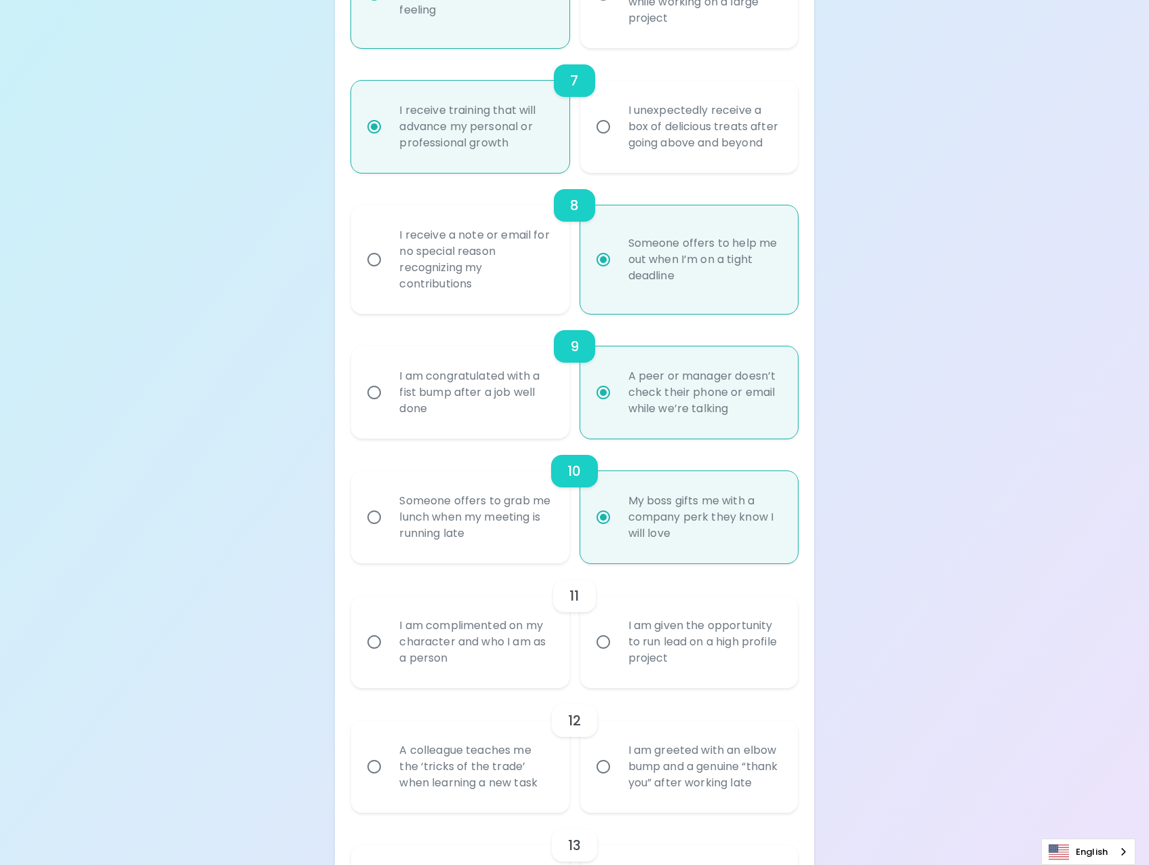
radio input "true"
click at [752, 659] on div "I am given the opportunity to run lead on a high profile project" at bounding box center [704, 641] width 173 height 81
click at [618, 656] on input "I am given the opportunity to run lead on a high profile project" at bounding box center [603, 642] width 28 height 28
radio input "false"
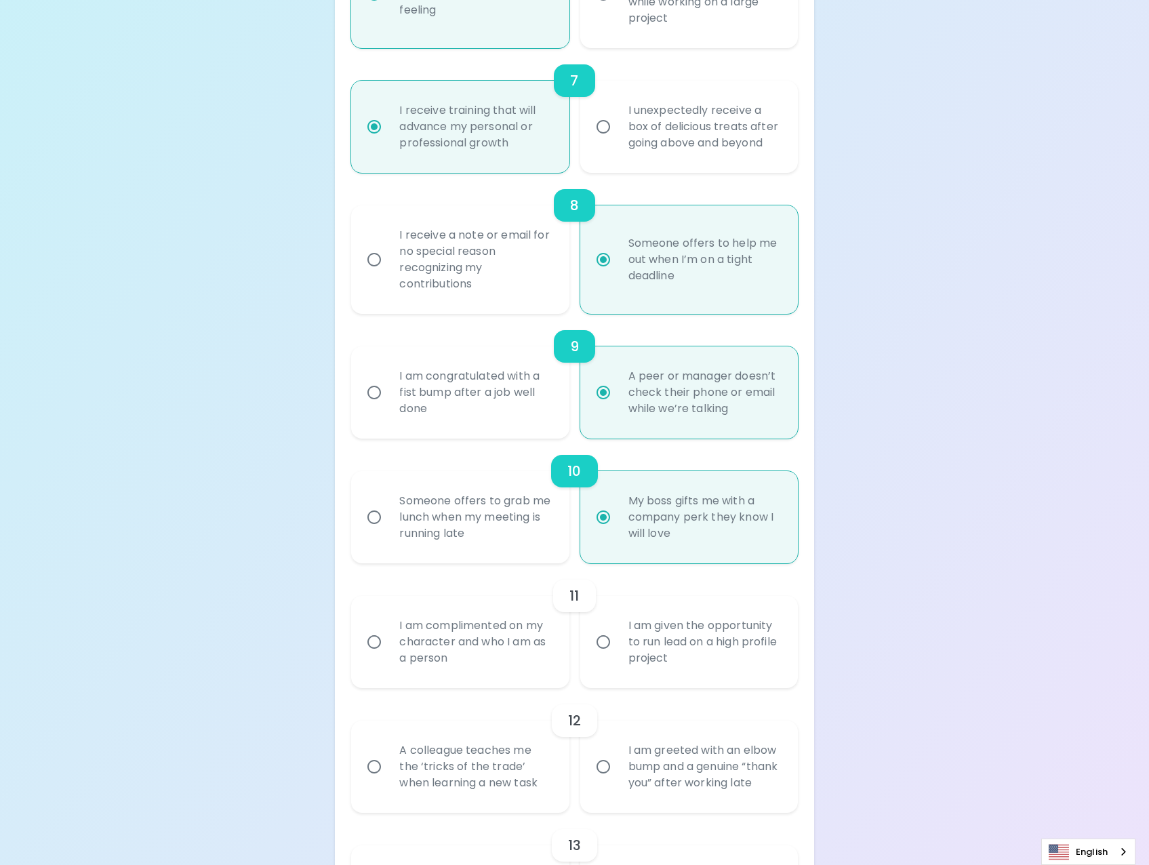
radio input "false"
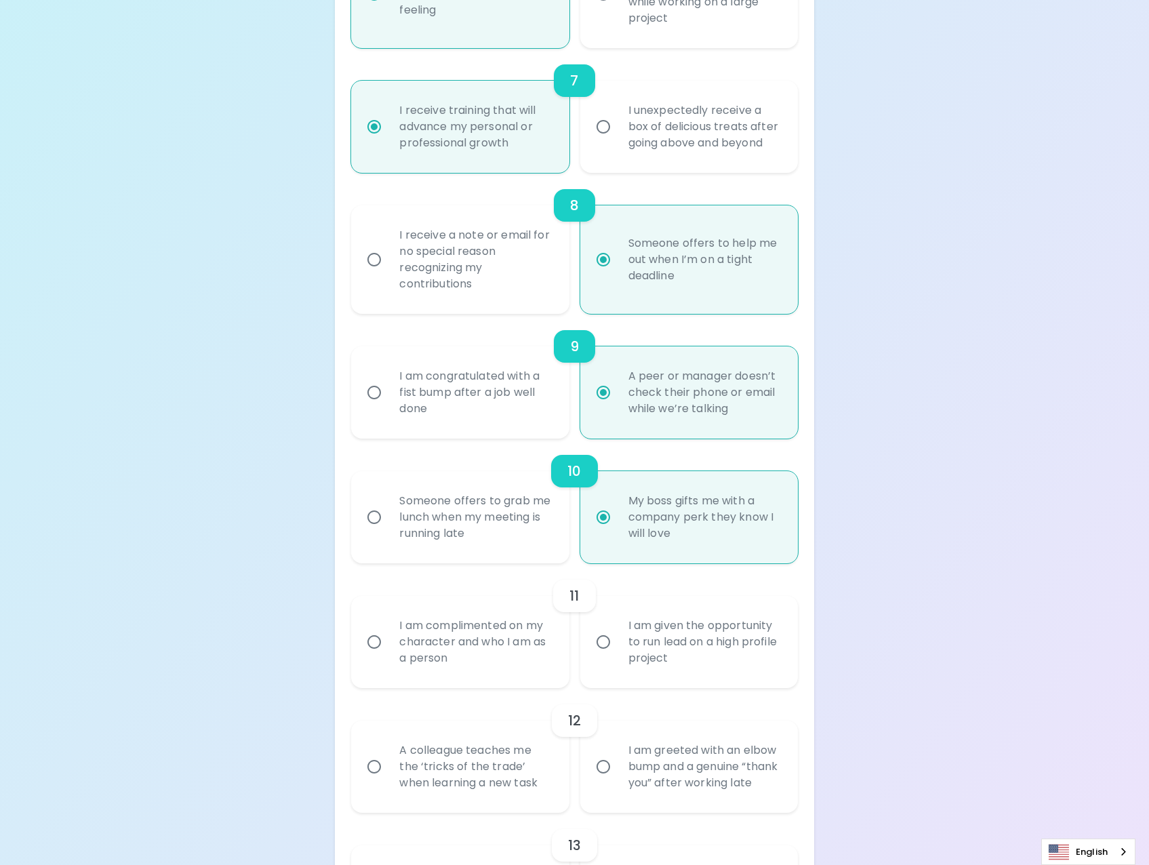
radio input "false"
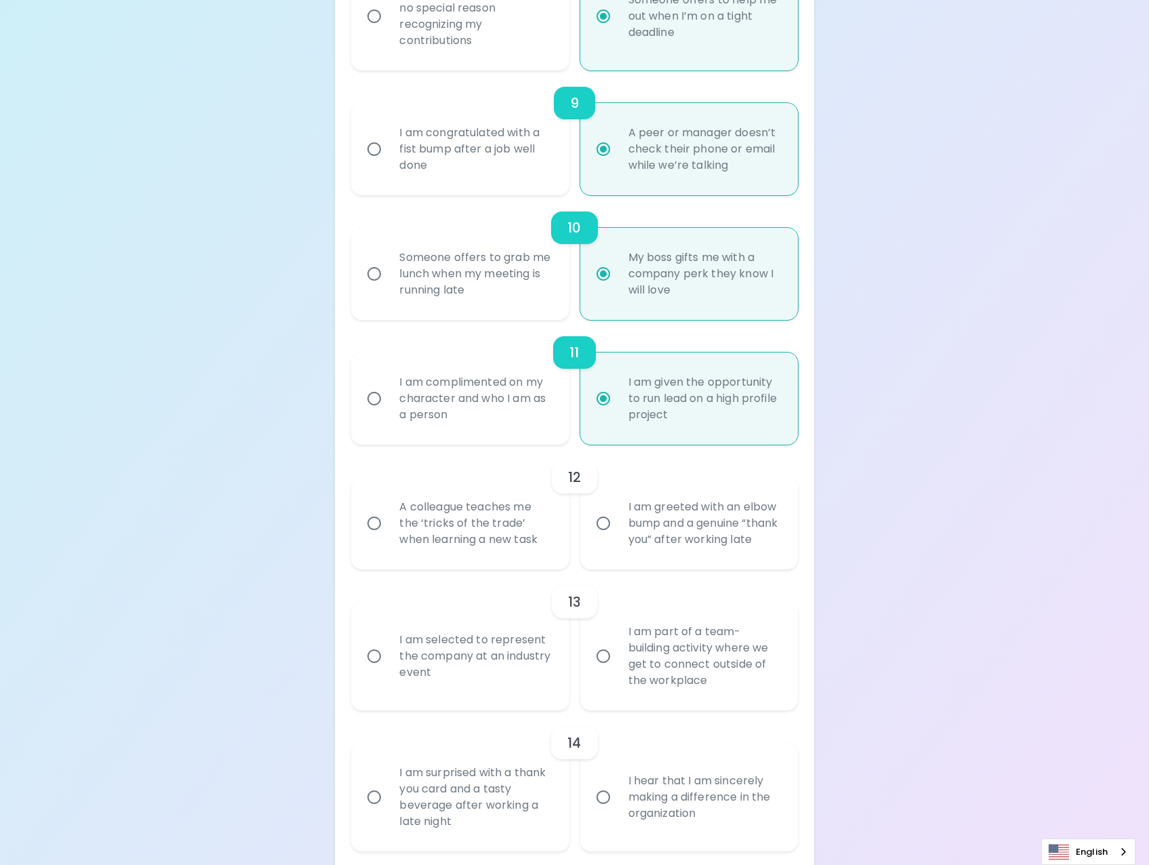
scroll to position [1329, 0]
radio input "true"
click at [467, 553] on div "A colleague teaches me the ‘tricks of the trade’ when learning a new task" at bounding box center [474, 522] width 173 height 81
click at [388, 537] on input "A colleague teaches me the ‘tricks of the trade’ when learning a new task" at bounding box center [374, 522] width 28 height 28
radio input "false"
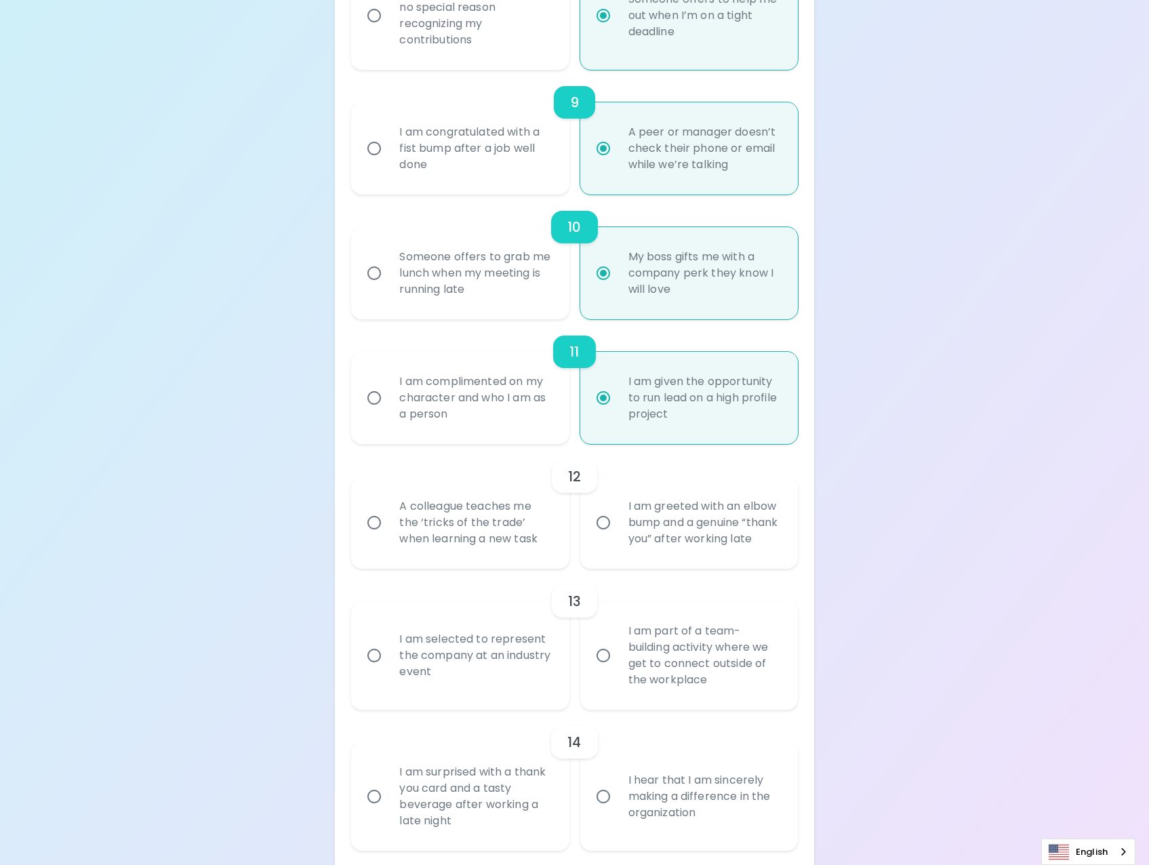
radio input "false"
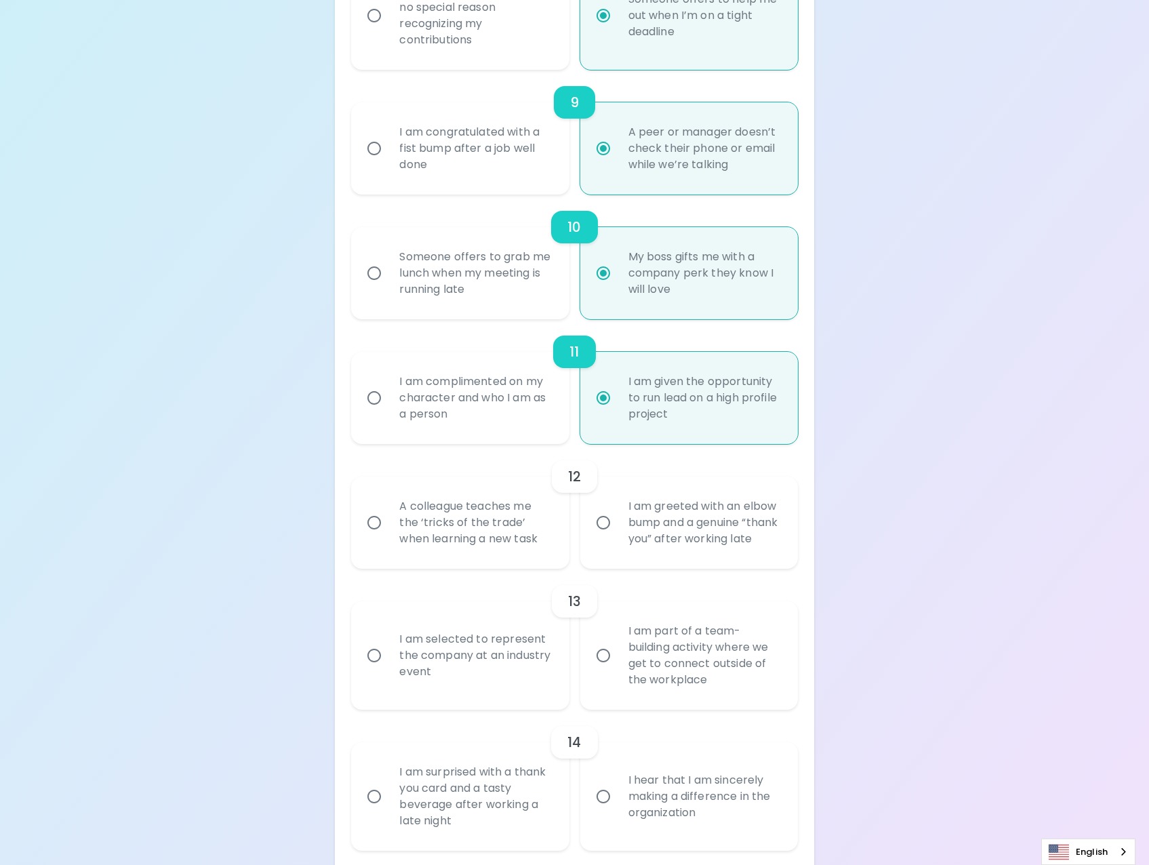
radio input "false"
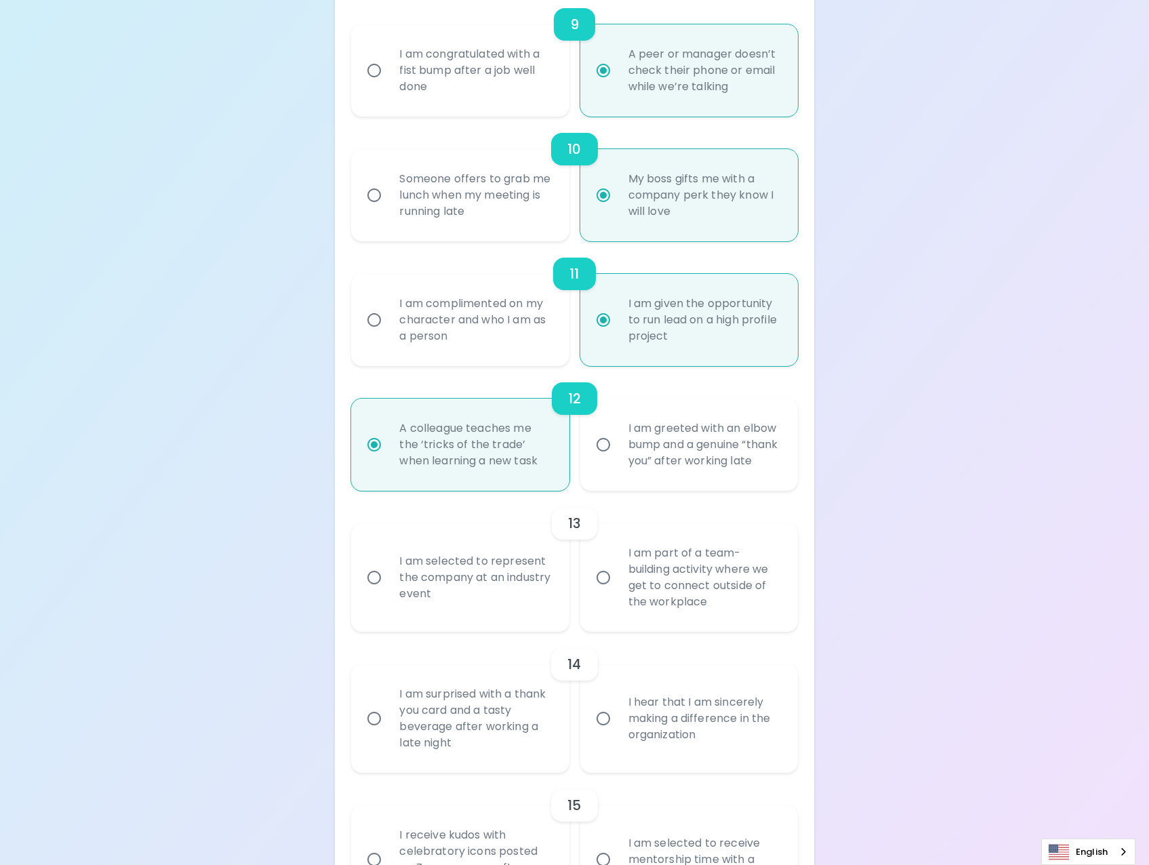
scroll to position [1437, 0]
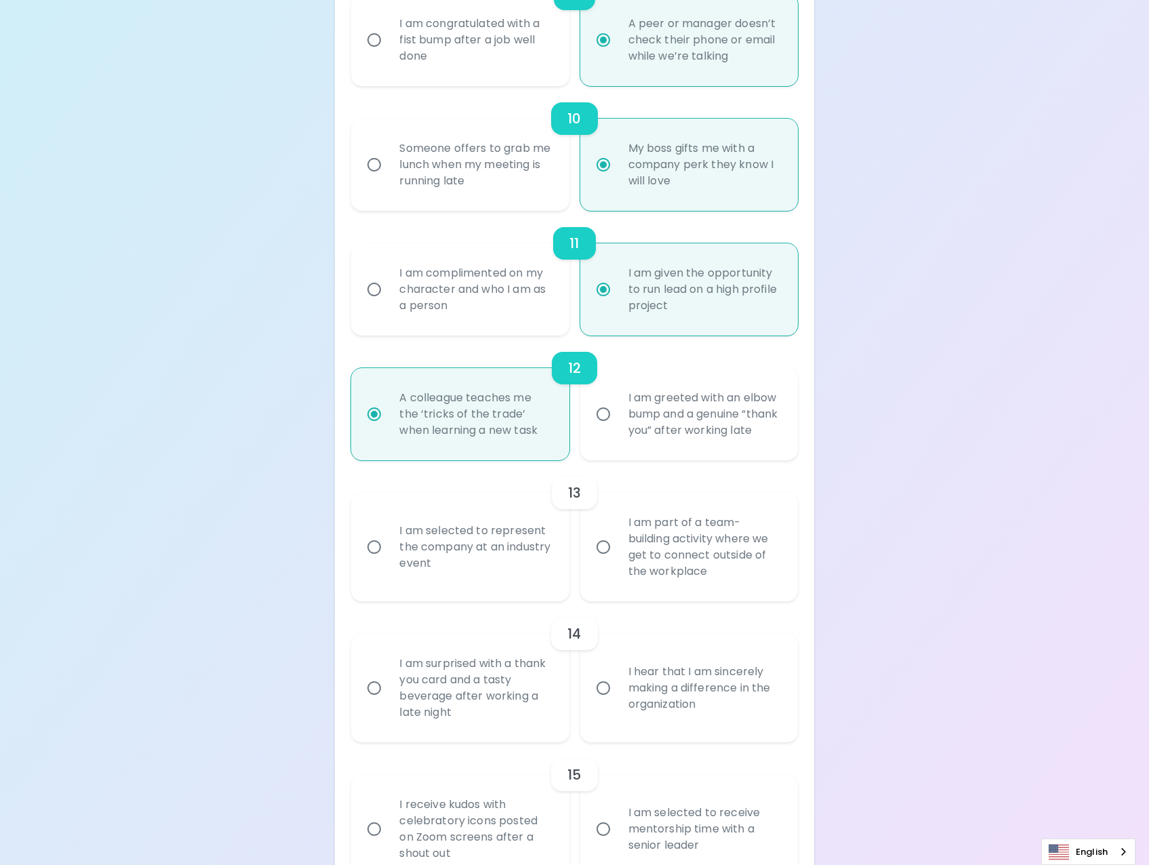
radio input "true"
click at [509, 578] on div "I am selected to represent the company at an industry event" at bounding box center [474, 546] width 173 height 81
click at [388, 561] on input "I am selected to represent the company at an industry event" at bounding box center [374, 547] width 28 height 28
radio input "false"
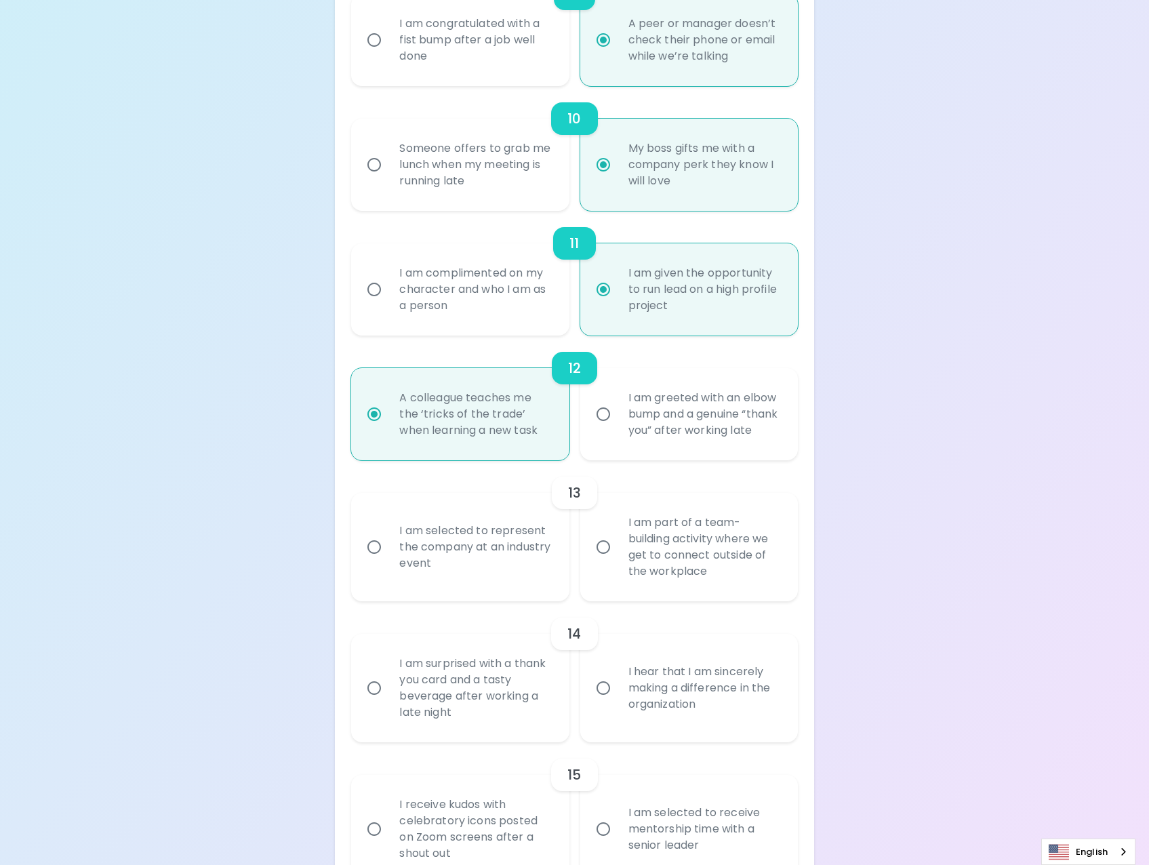
radio input "false"
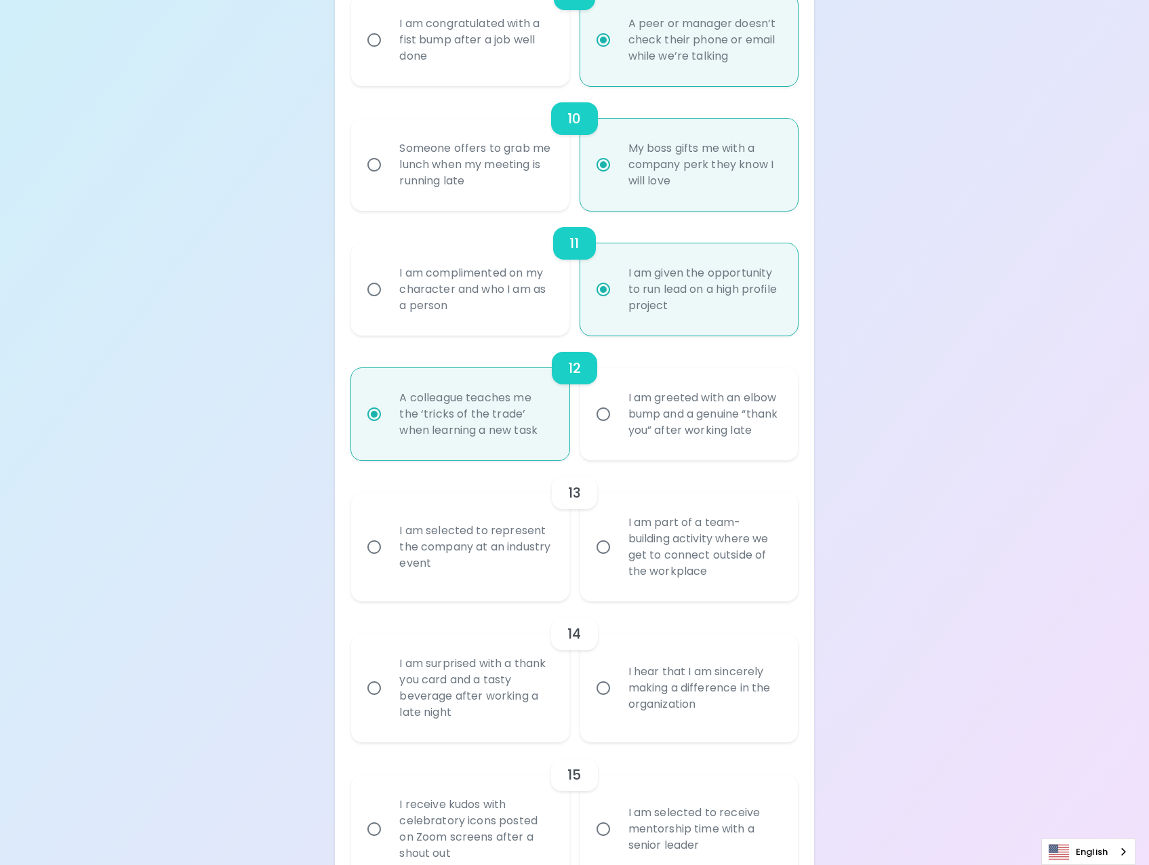
radio input "false"
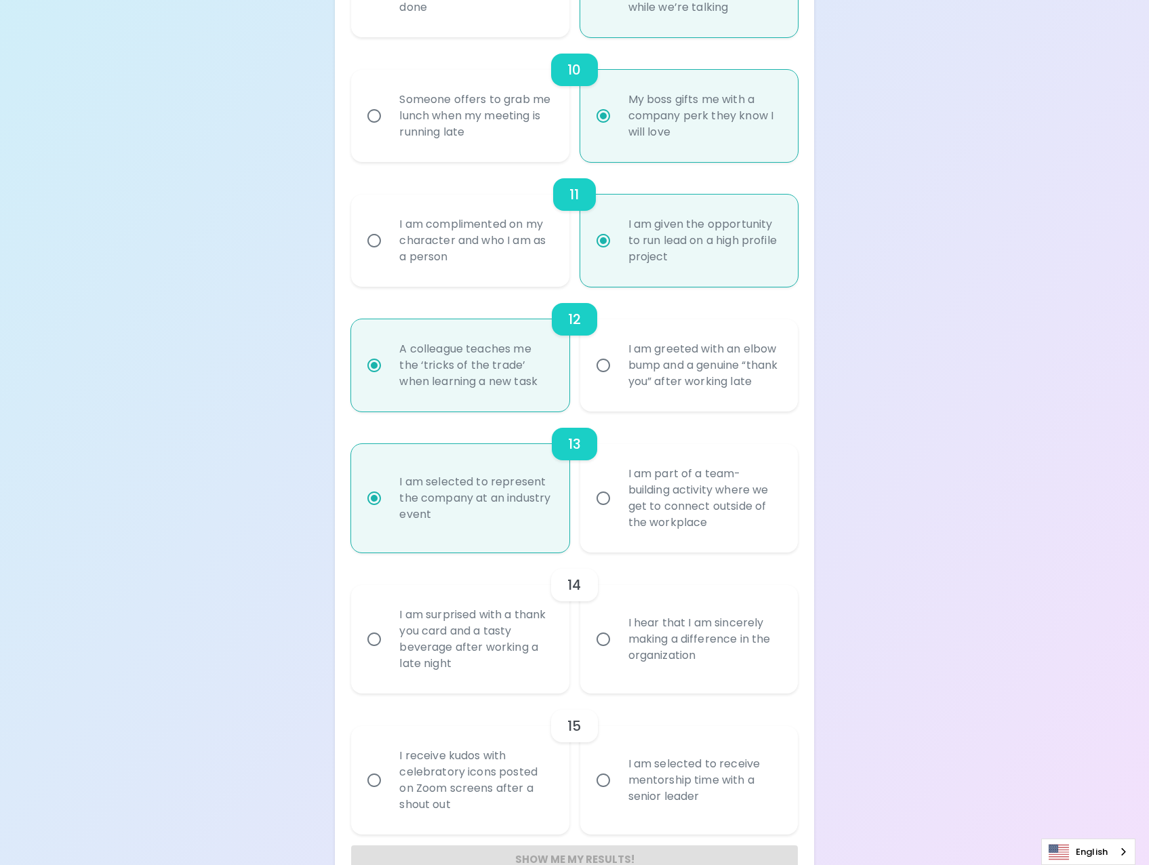
scroll to position [1538, 0]
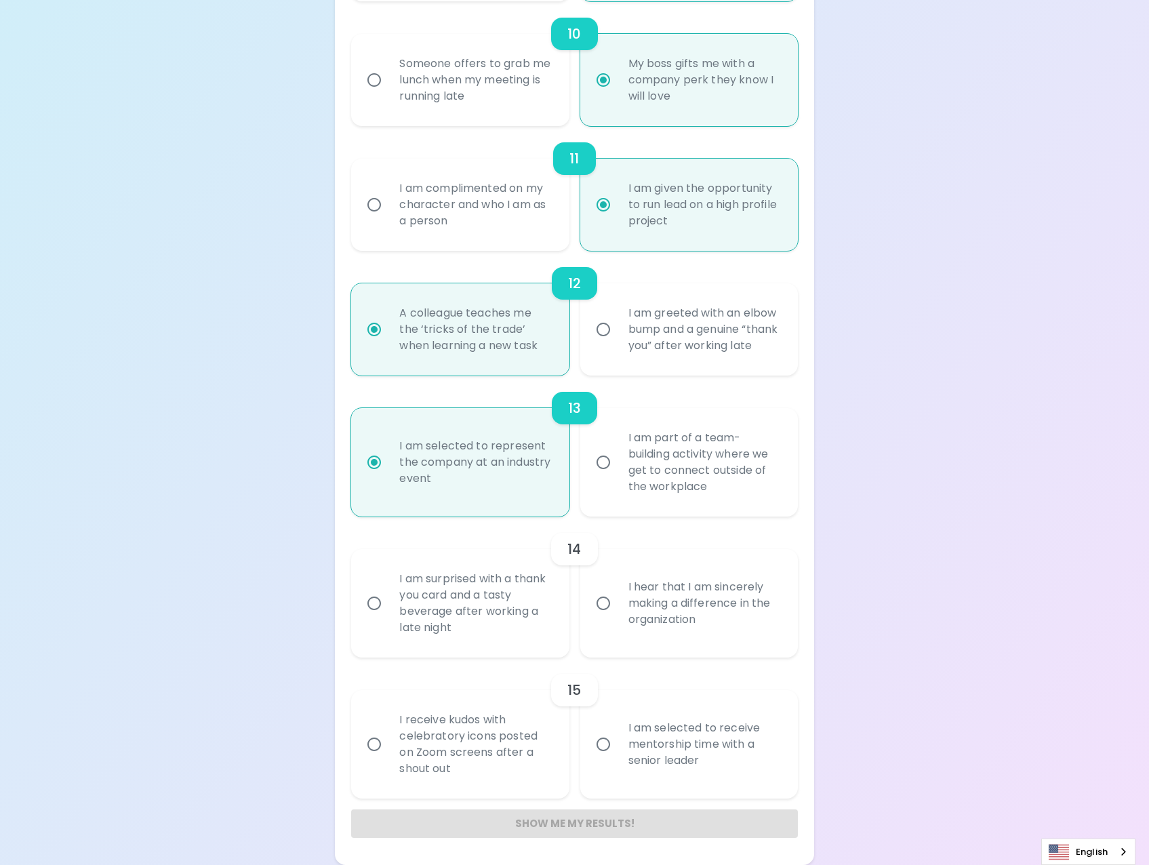
radio input "true"
click at [749, 612] on div "I hear that I am sincerely making a difference in the organization" at bounding box center [704, 603] width 173 height 81
click at [618, 612] on input "I hear that I am sincerely making a difference in the organization" at bounding box center [603, 603] width 28 height 28
radio input "false"
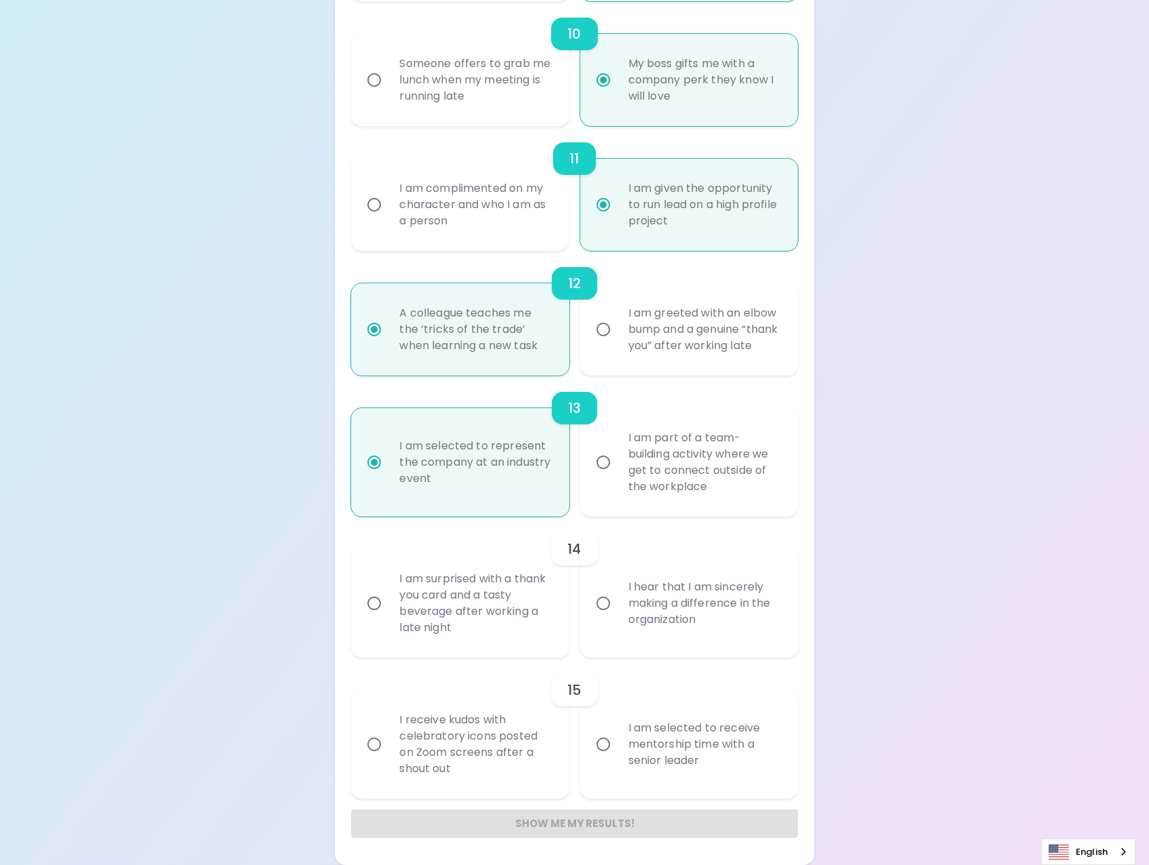
radio input "false"
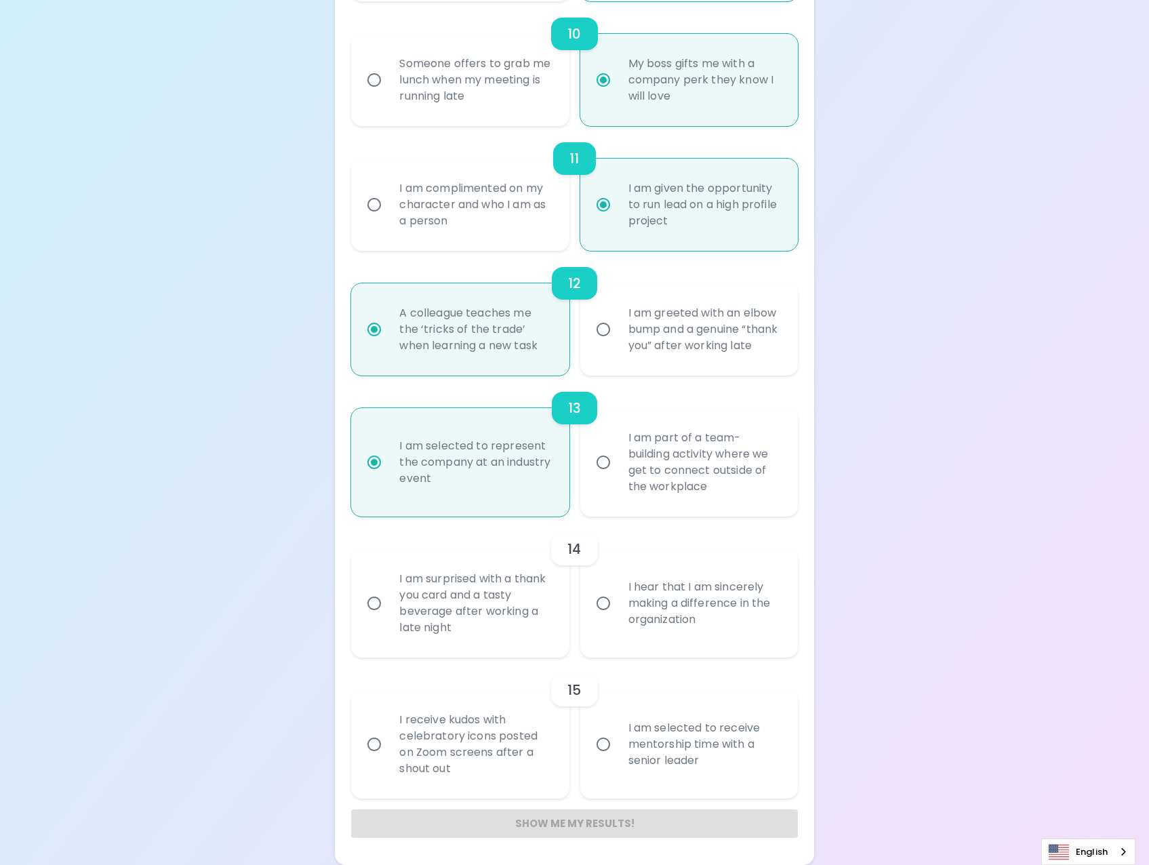
radio input "false"
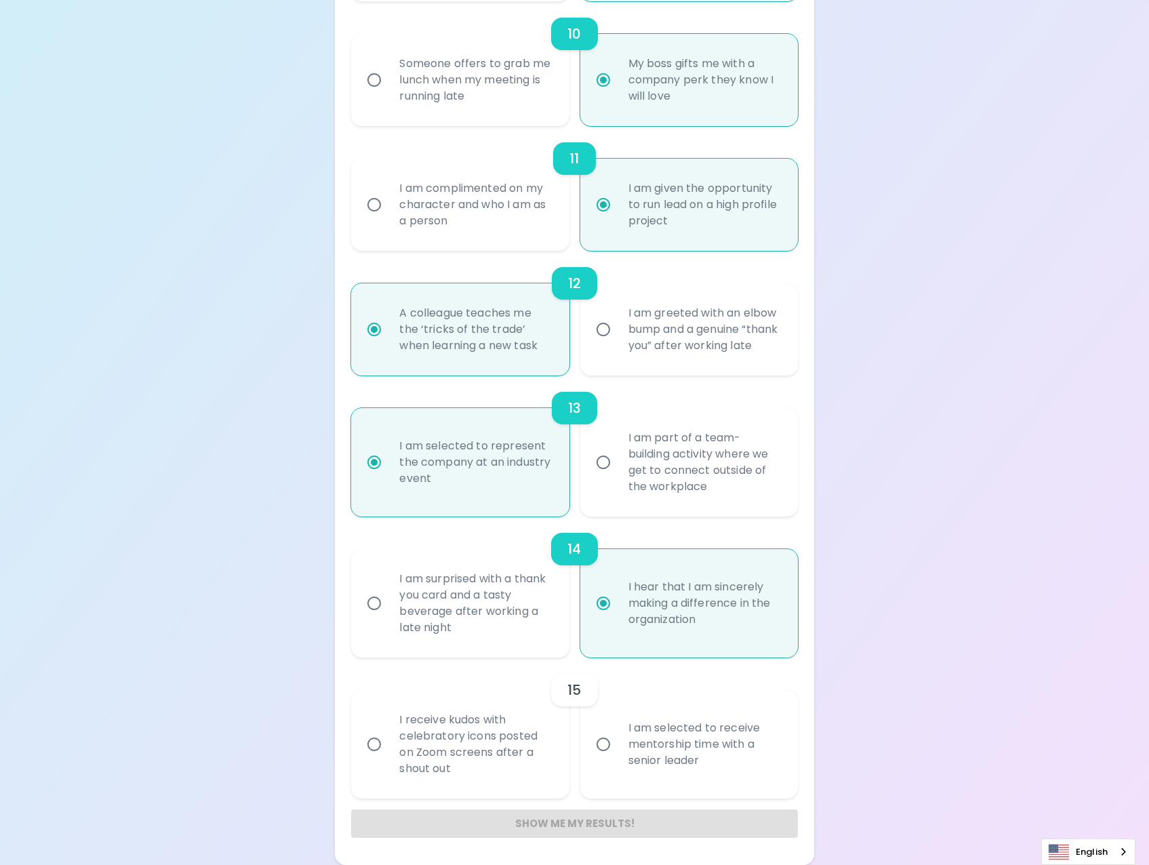
radio input "true"
click at [403, 614] on div "I am surprised with a thank you card and a tasty beverage after working a late …" at bounding box center [474, 604] width 173 height 98
click at [388, 614] on input "I am surprised with a thank you card and a tasty beverage after working a late …" at bounding box center [374, 603] width 28 height 28
radio input "false"
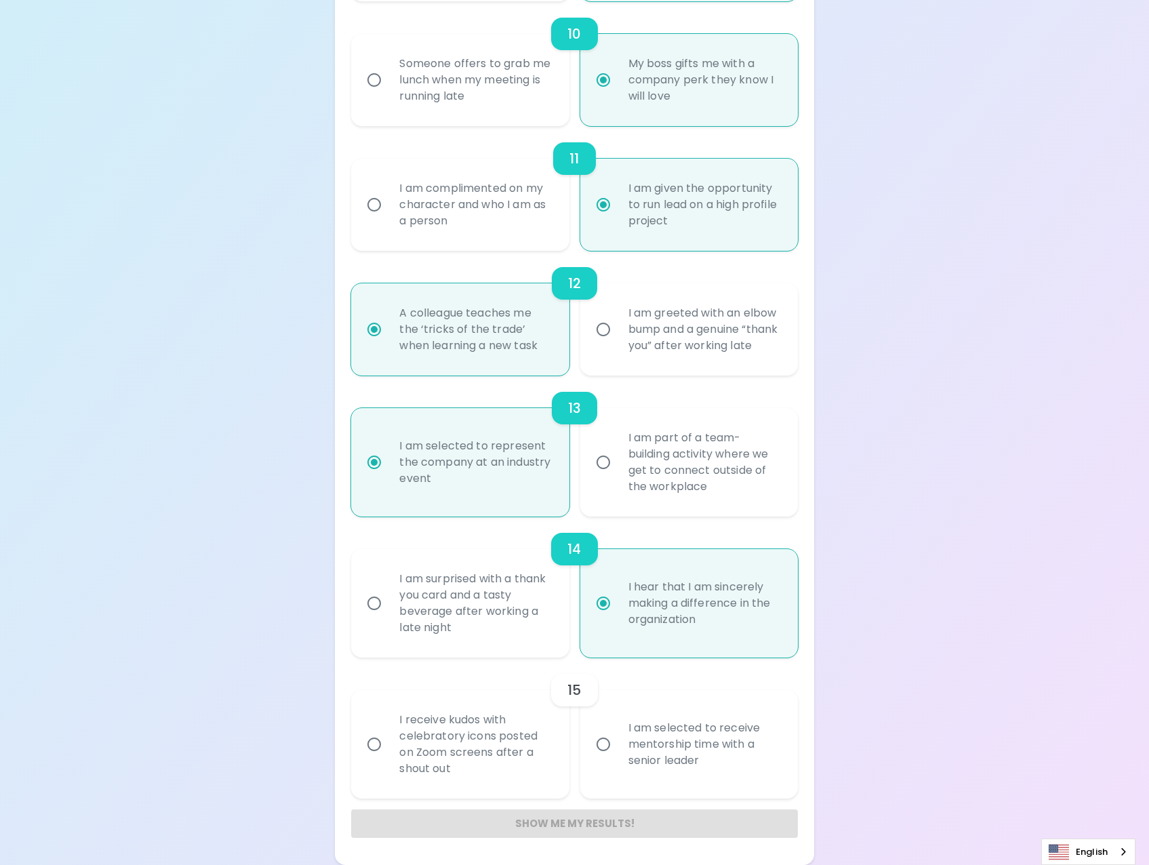
radio input "false"
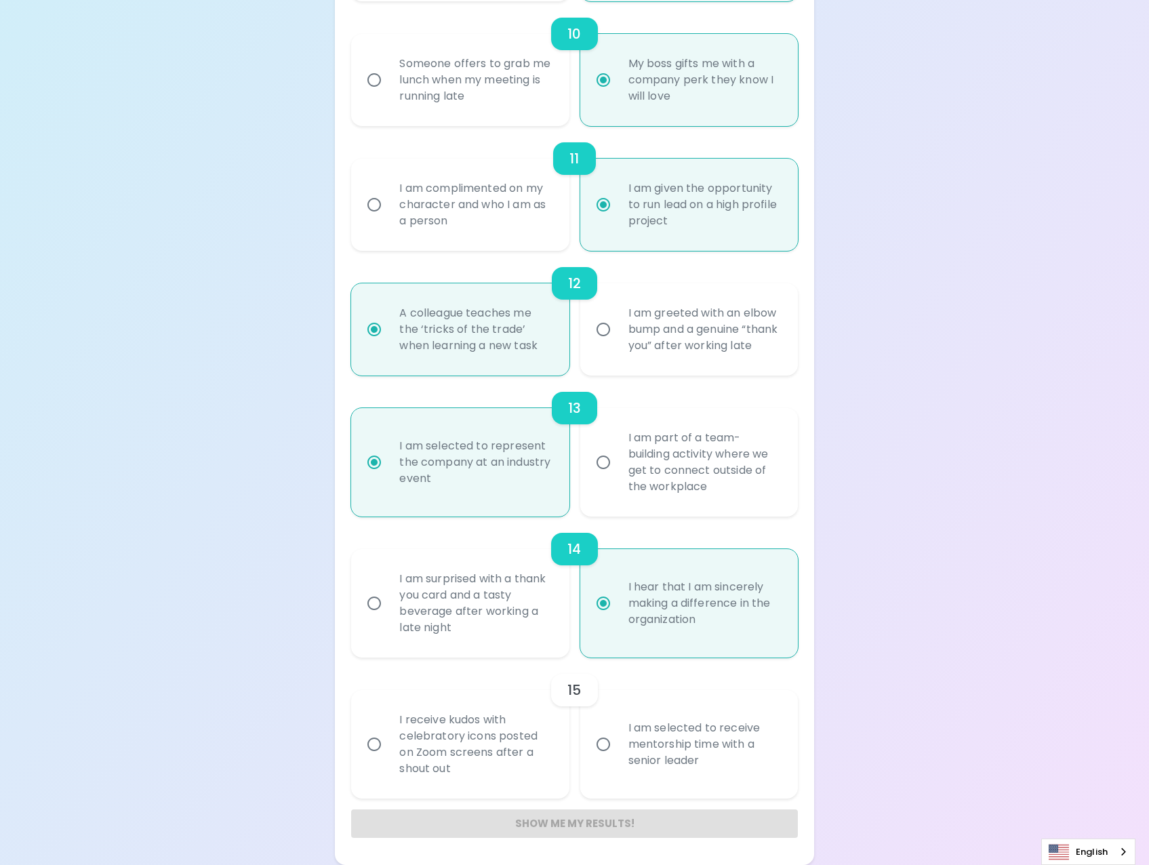
radio input "false"
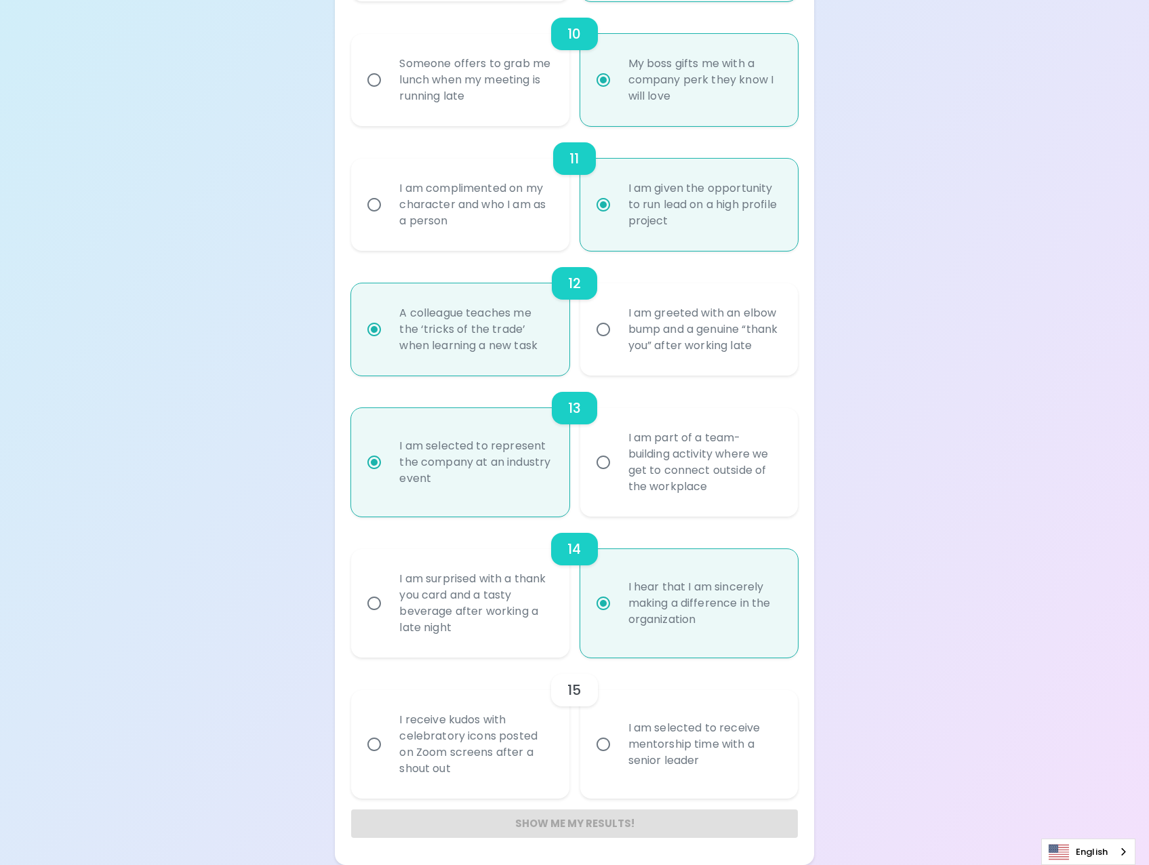
radio input "true"
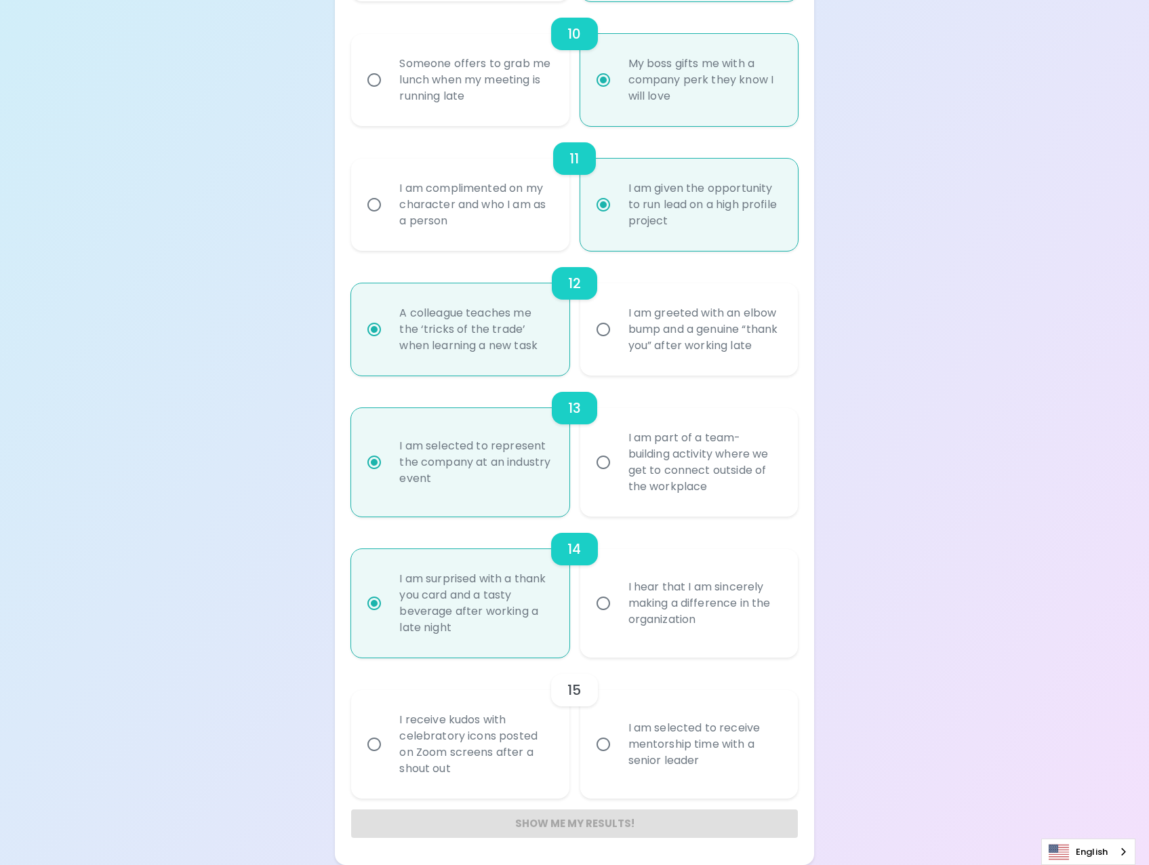
radio input "true"
click at [630, 753] on div "I am selected to receive mentorship time with a senior leader" at bounding box center [704, 744] width 173 height 81
click at [618, 753] on input "I am selected to receive mentorship time with a senior leader" at bounding box center [603, 744] width 28 height 28
radio input "false"
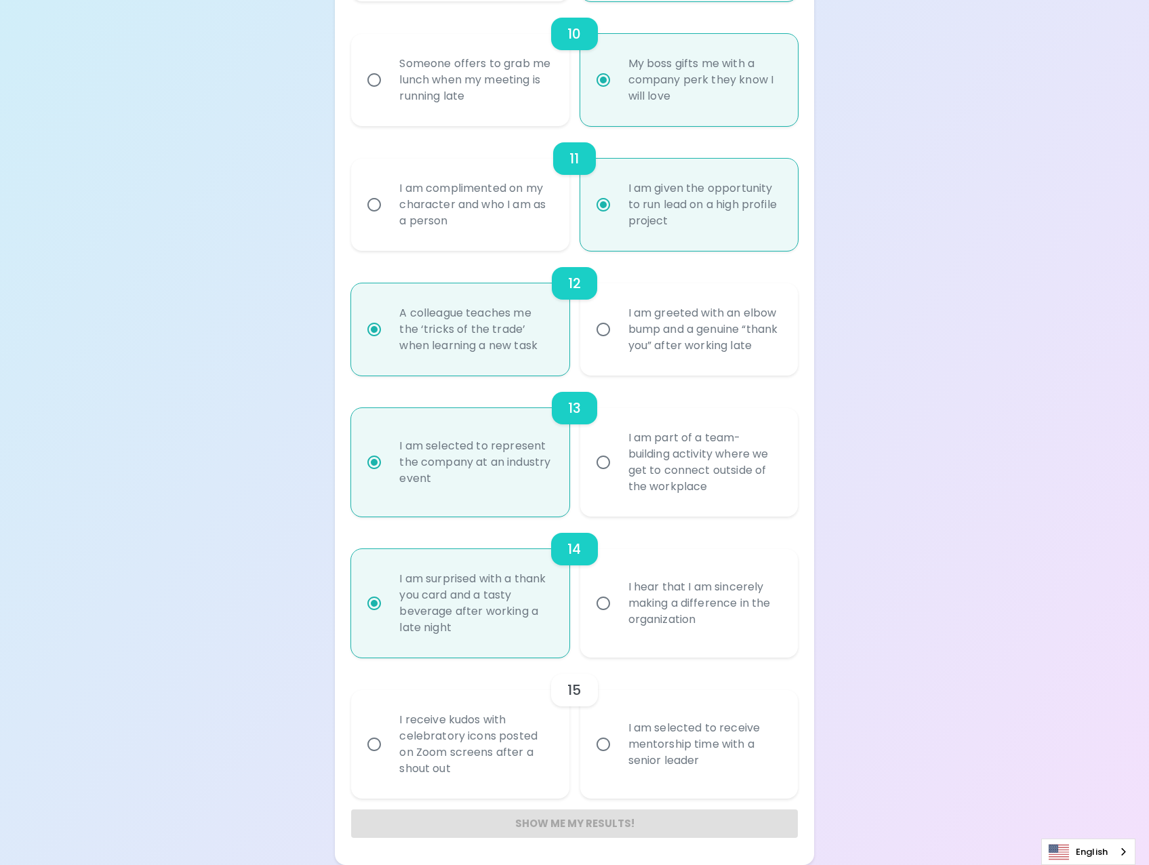
radio input "false"
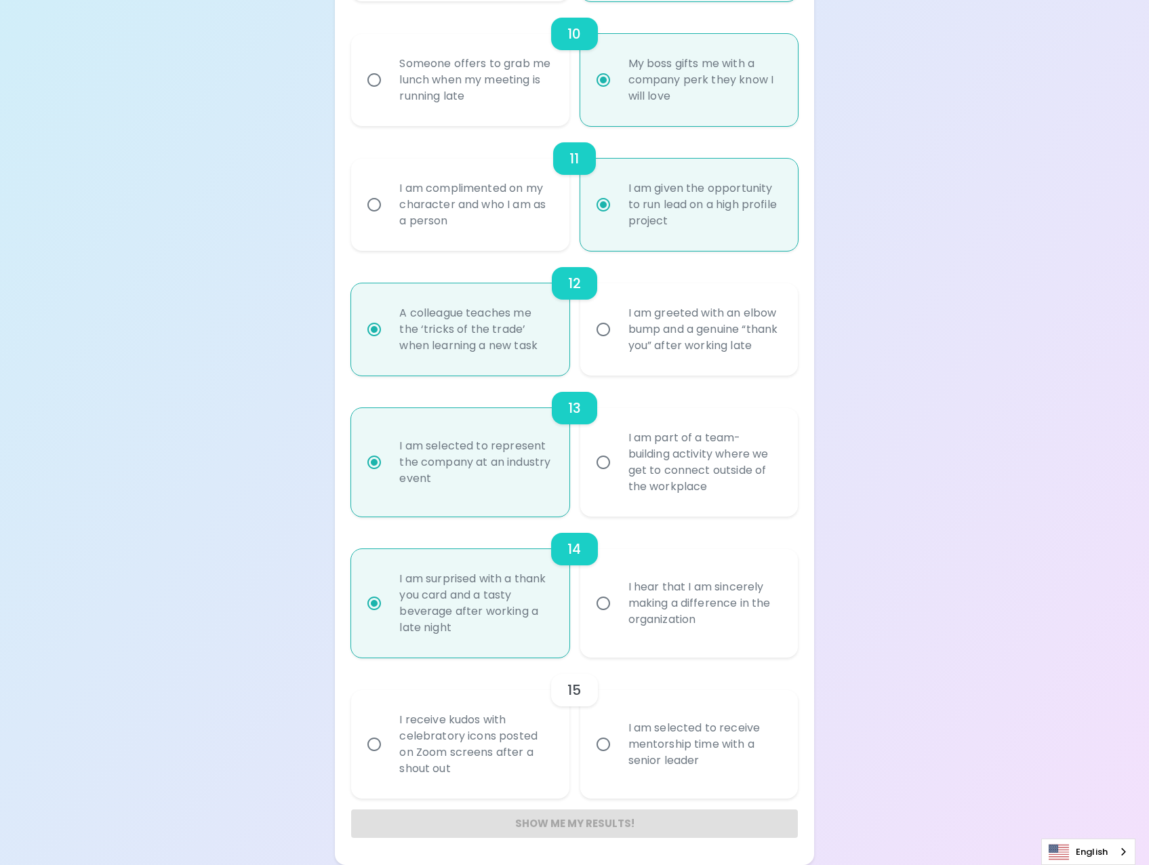
radio input "false"
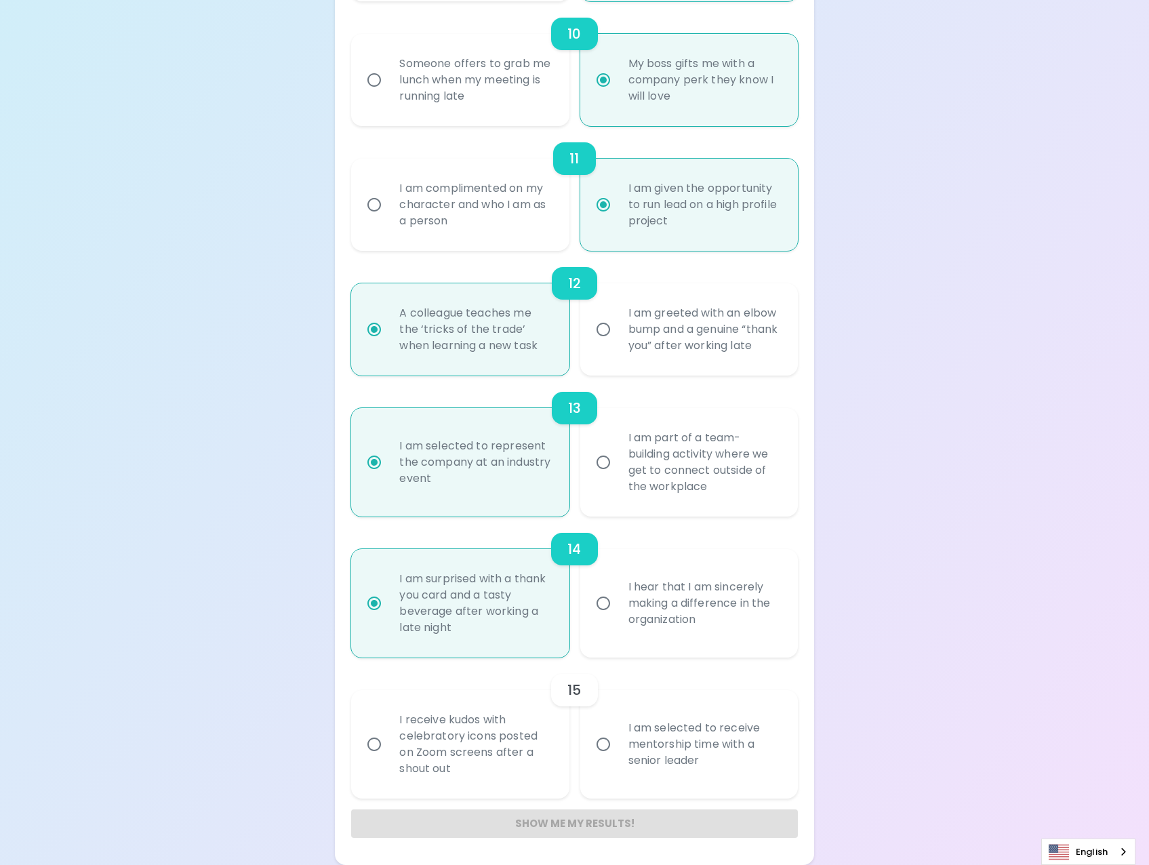
radio input "false"
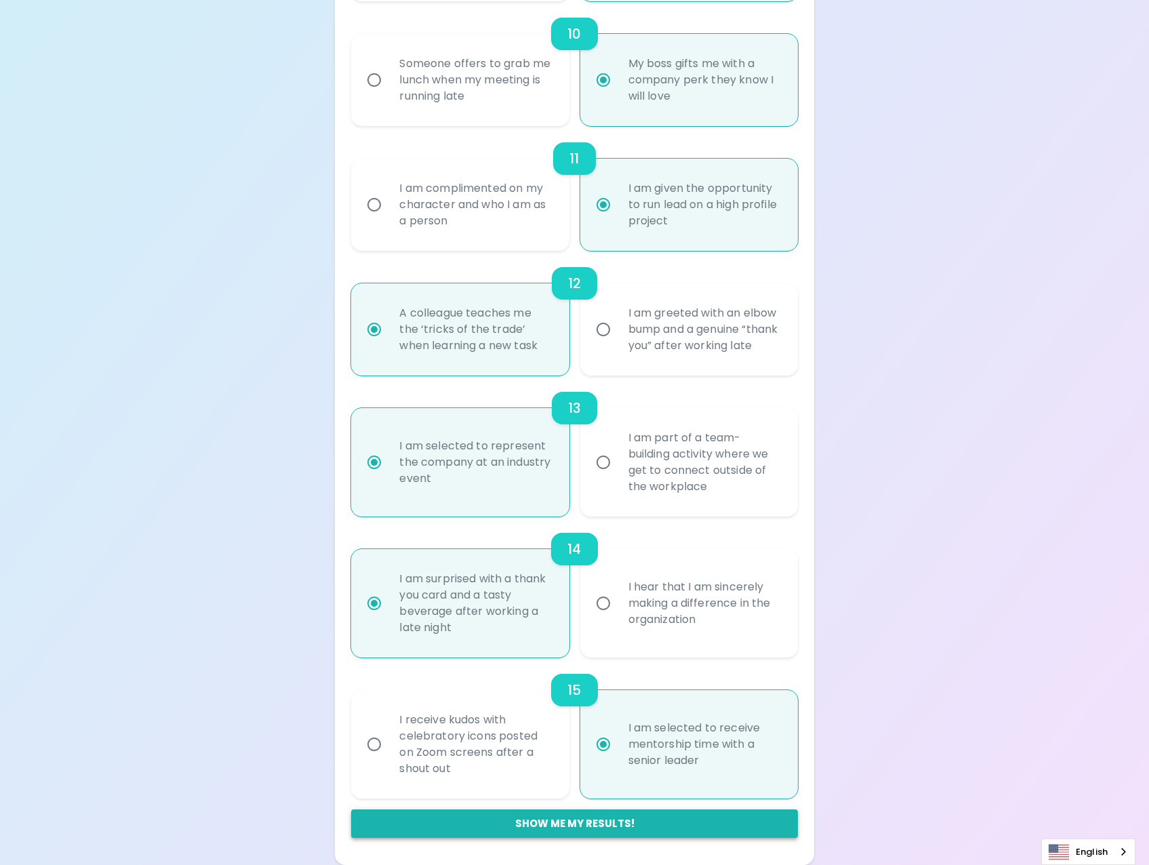
radio input "true"
click at [666, 822] on button "Show me my results!" at bounding box center [574, 823] width 446 height 28
radio input "false"
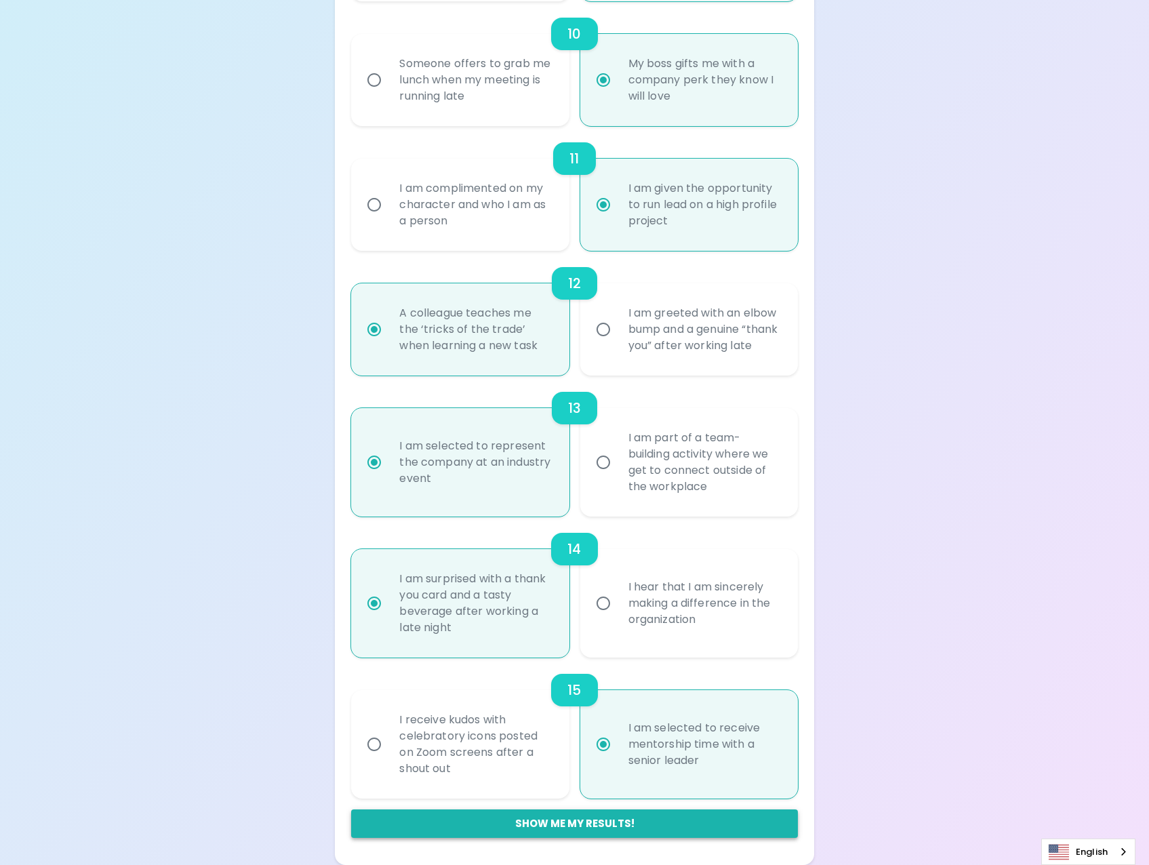
radio input "false"
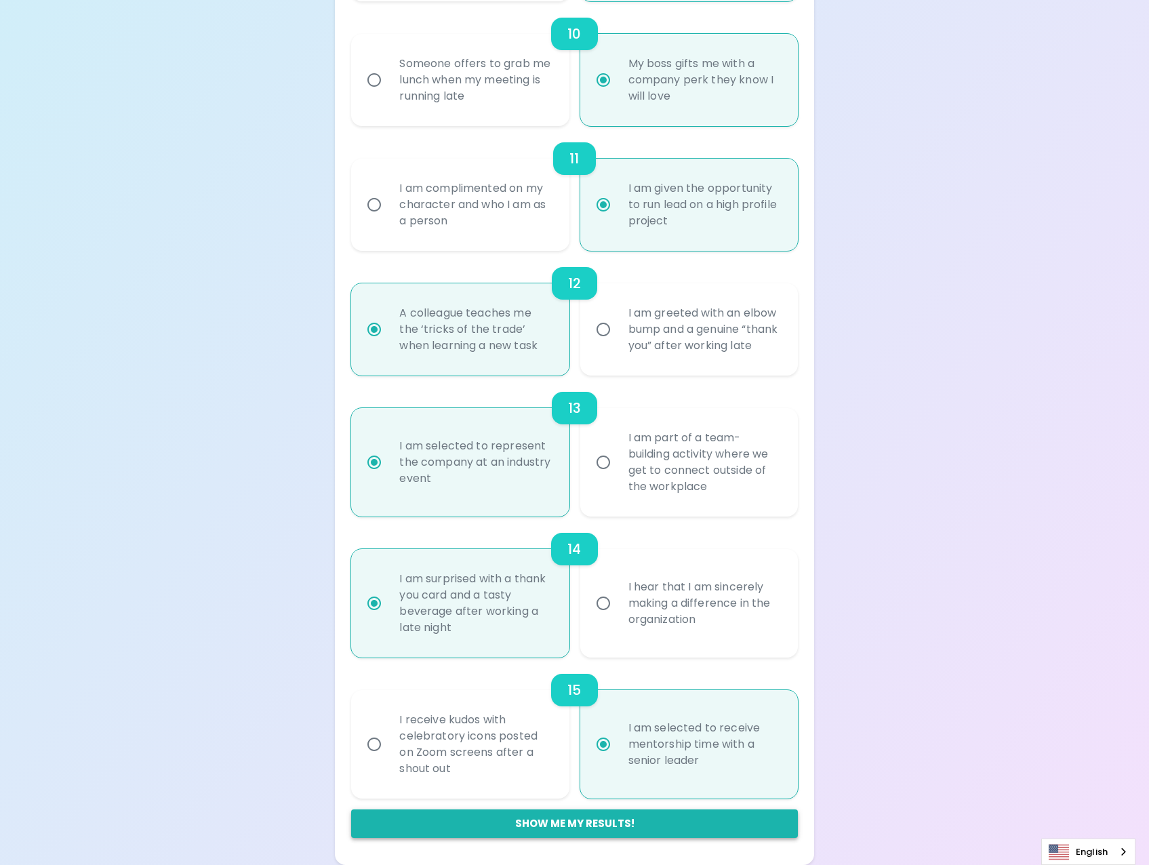
radio input "false"
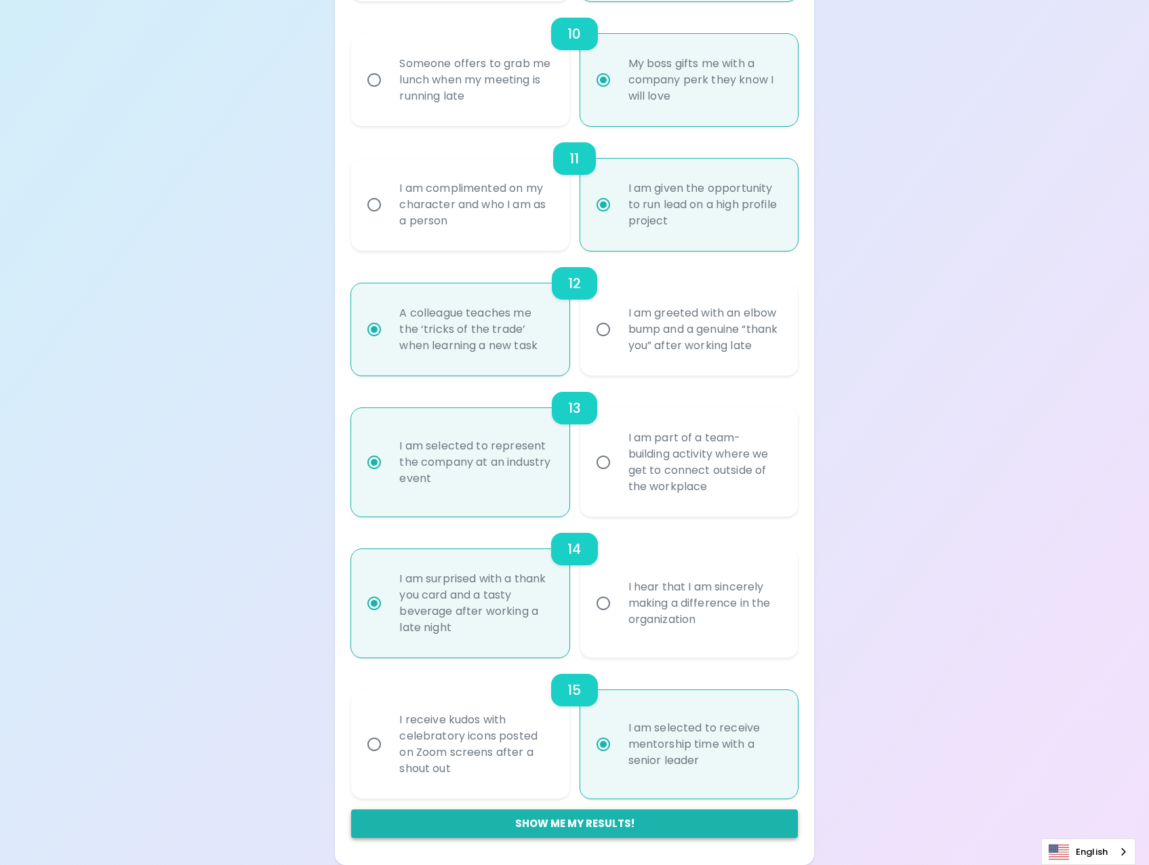
radio input "false"
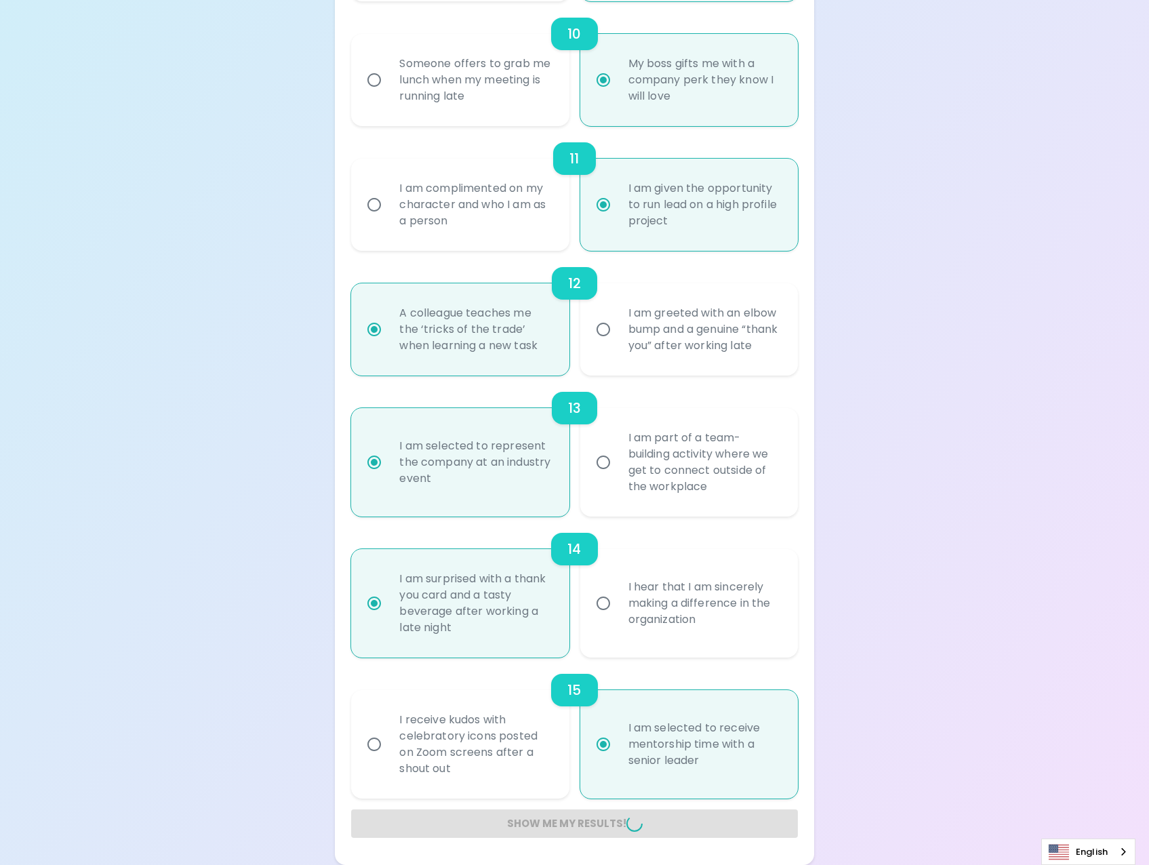
radio input "false"
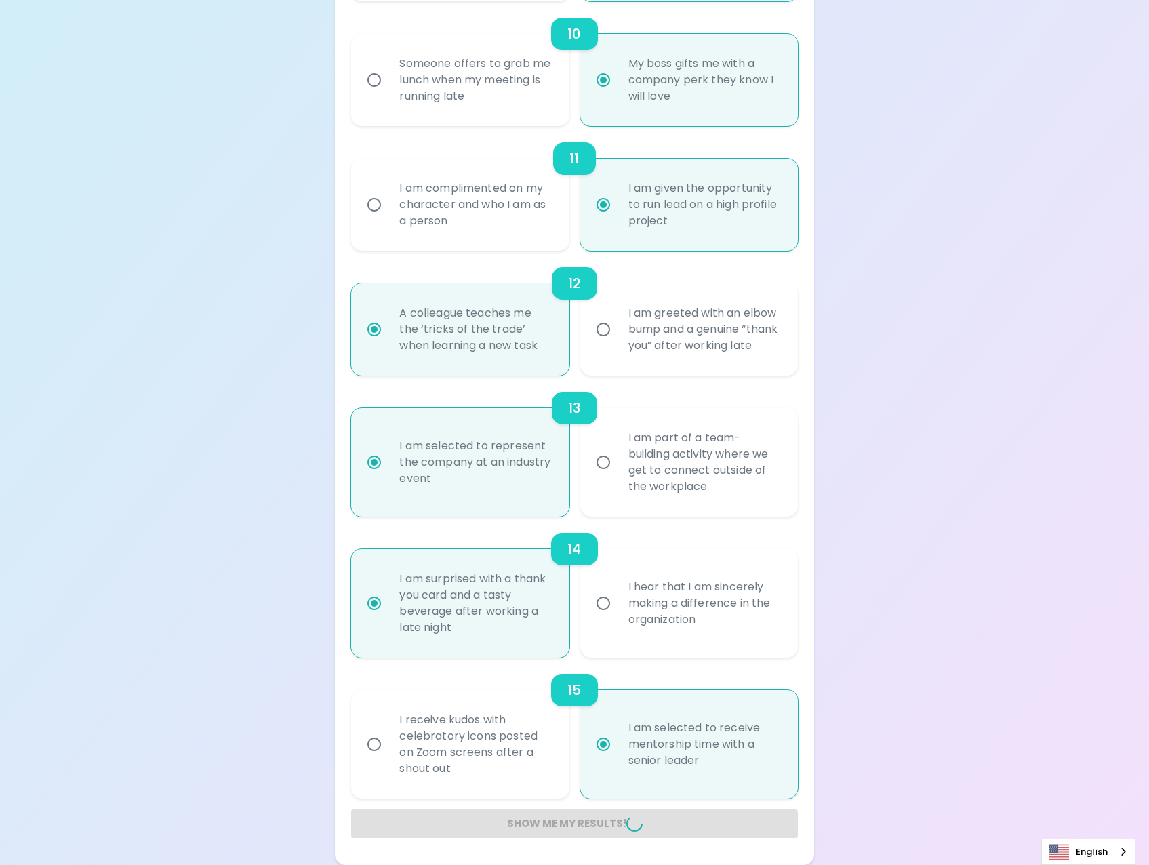
radio input "false"
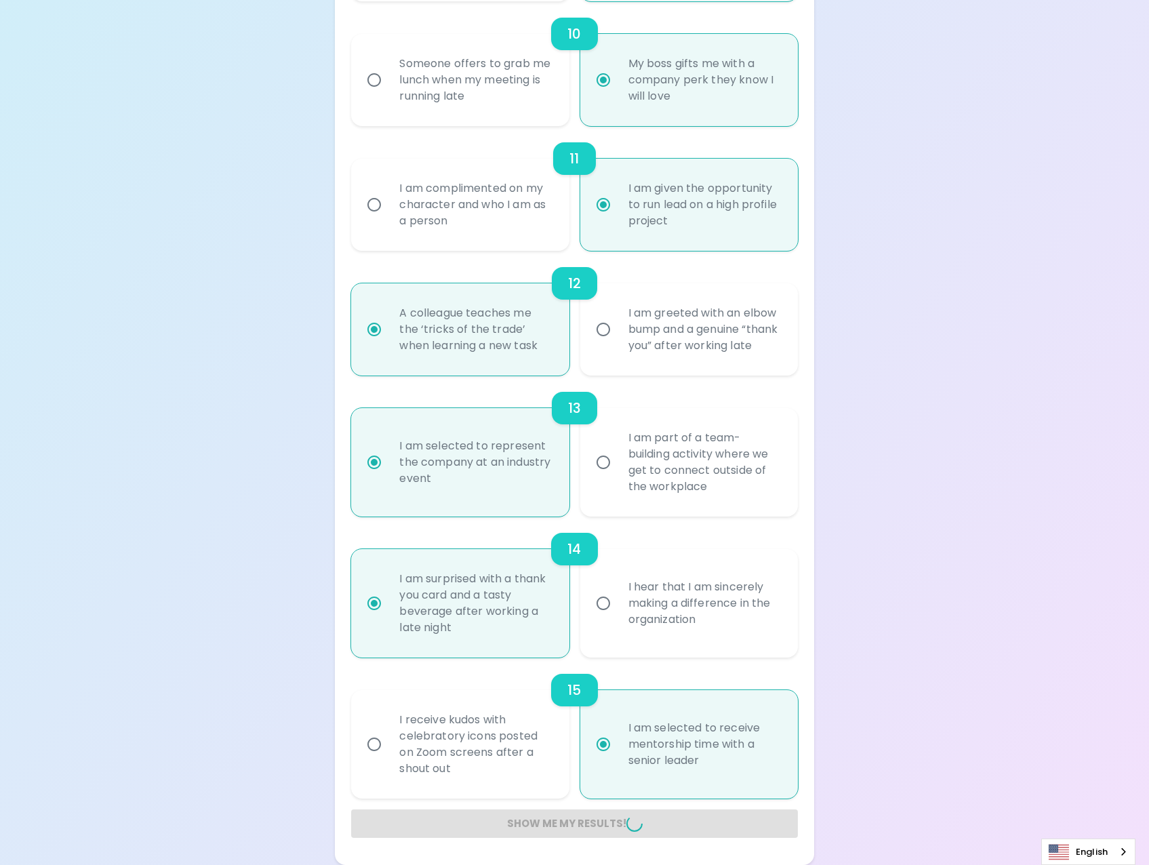
radio input "false"
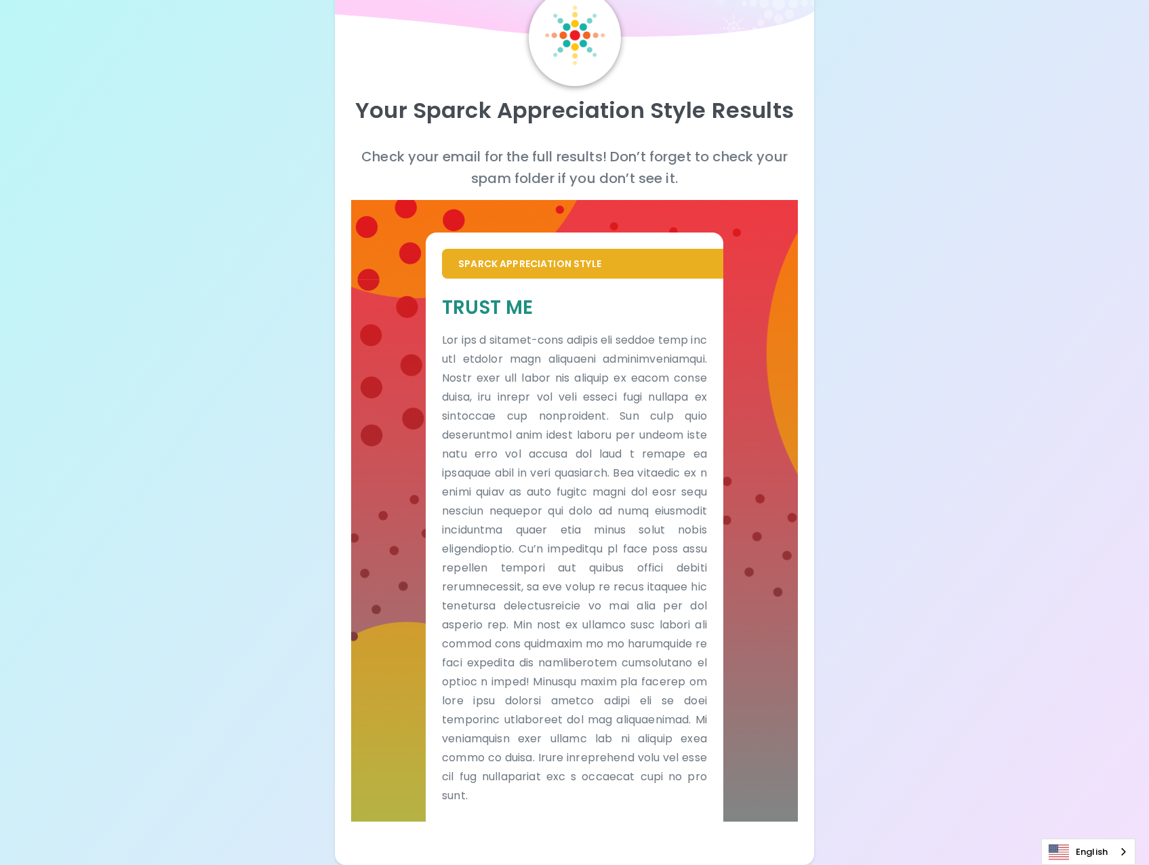
scroll to position [65, 0]
click at [927, 393] on div "Your Sparck Appreciation Style Results Check your email for the full results! D…" at bounding box center [574, 400] width 1149 height 930
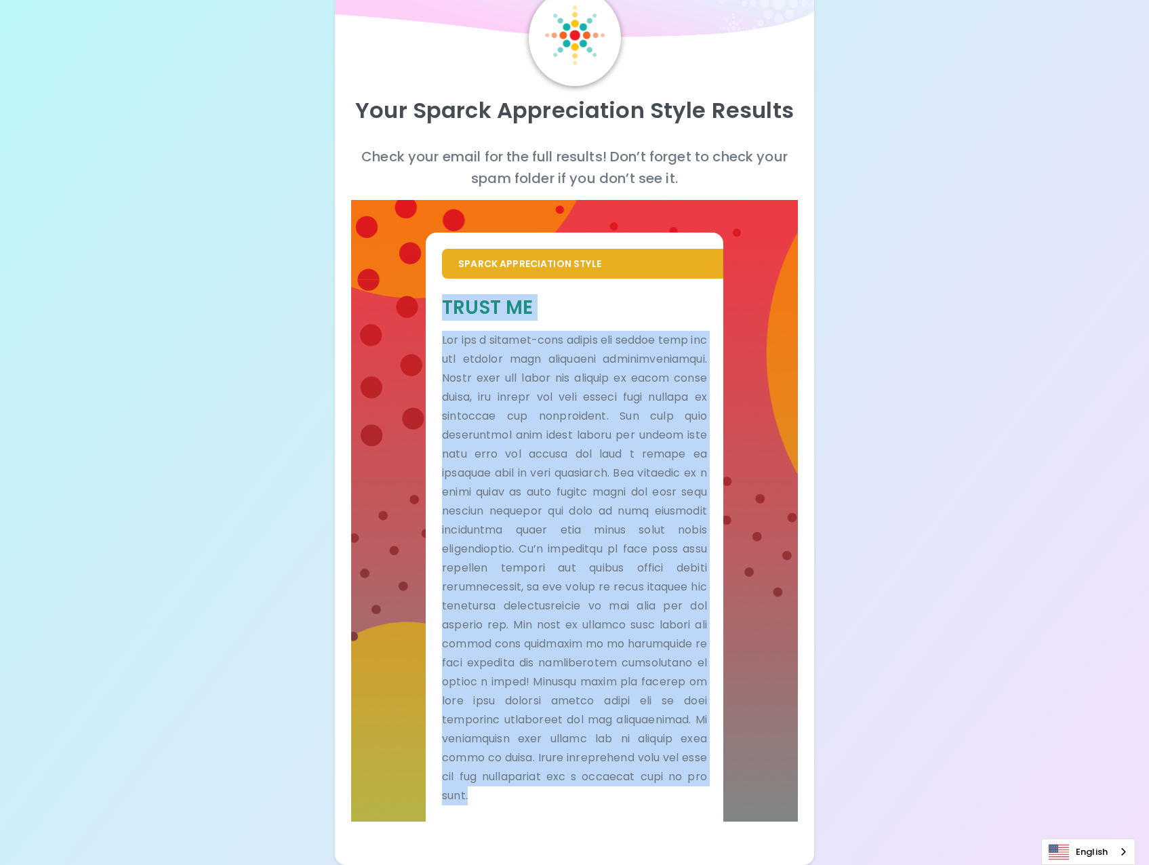
drag, startPoint x: 445, startPoint y: 307, endPoint x: 548, endPoint y: 799, distance: 503.0
click at [548, 799] on div "Trust Me" at bounding box center [574, 550] width 265 height 510
copy div "Lorem Ip Dol sit a consect-adip elitse doe tempor inci utl etd magnaal enim adm…"
click at [933, 260] on div "Your Sparck Appreciation Style Results Check your email for the full results! D…" at bounding box center [574, 400] width 1149 height 930
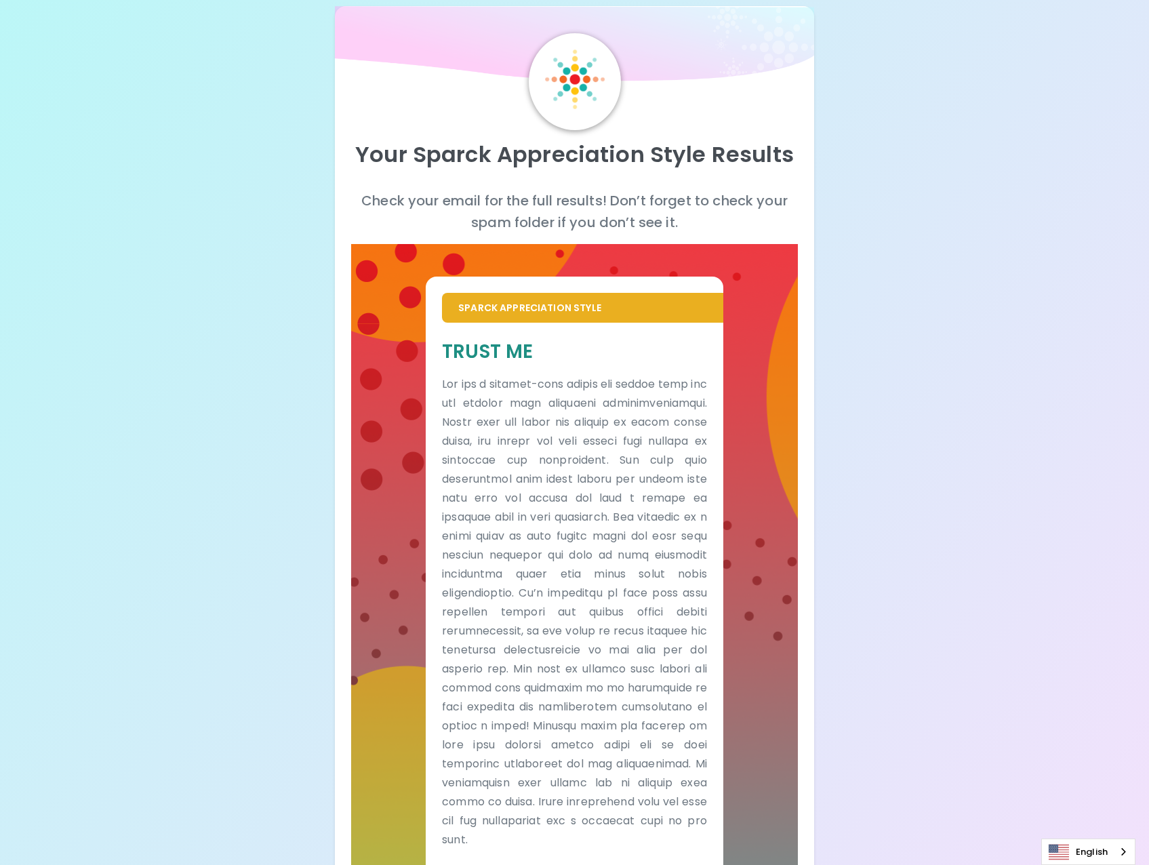
scroll to position [0, 0]
